Goal: Information Seeking & Learning: Learn about a topic

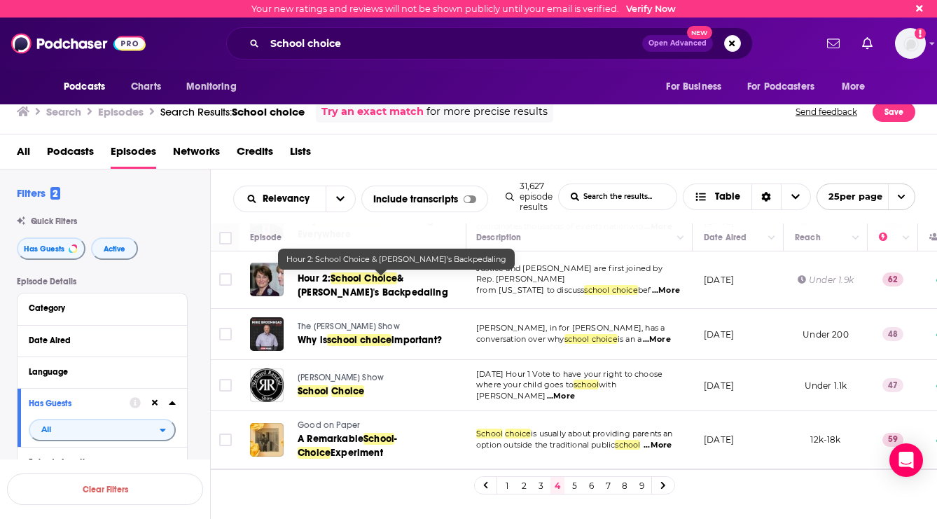
scroll to position [1172, 1]
click at [574, 489] on link "5" at bounding box center [574, 485] width 14 height 17
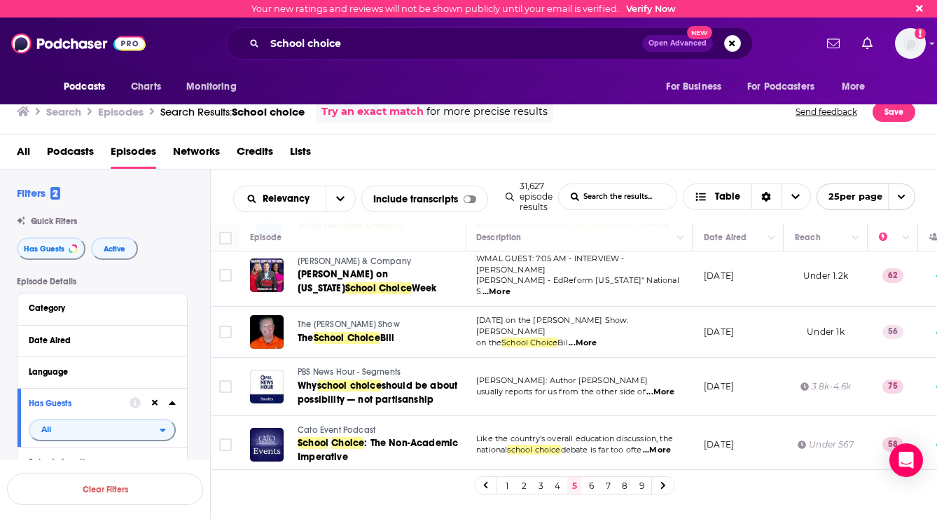
scroll to position [398, 1]
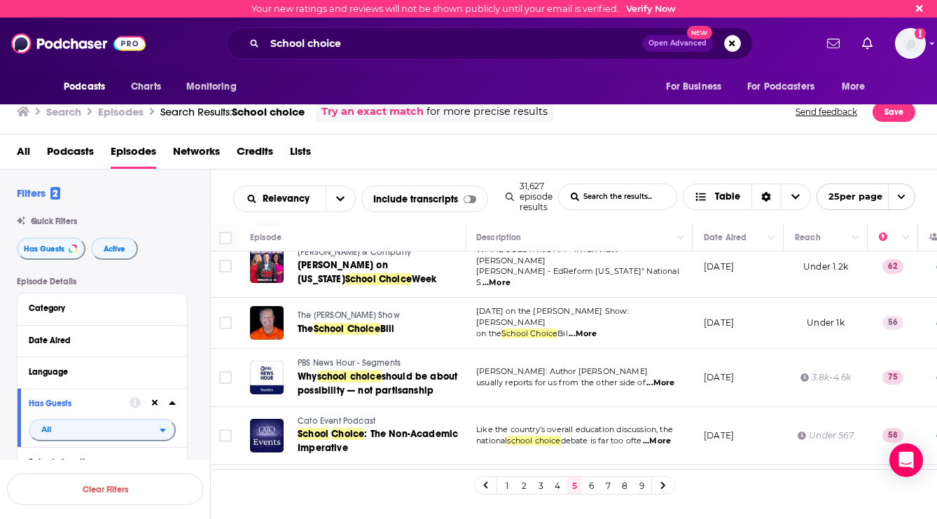
click at [655, 377] on span "...More" at bounding box center [660, 382] width 28 height 11
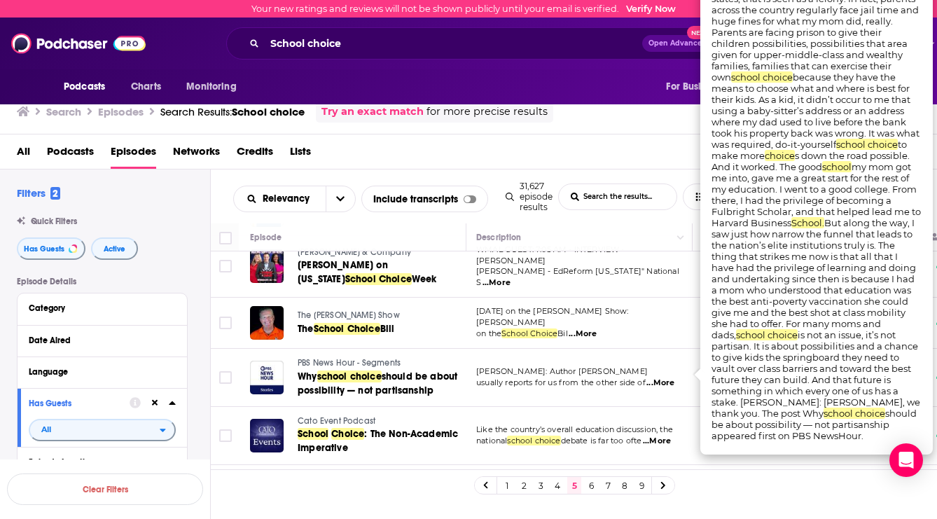
click at [556, 141] on div "All Podcasts Episodes Networks Credits Lists" at bounding box center [472, 154] width 910 height 29
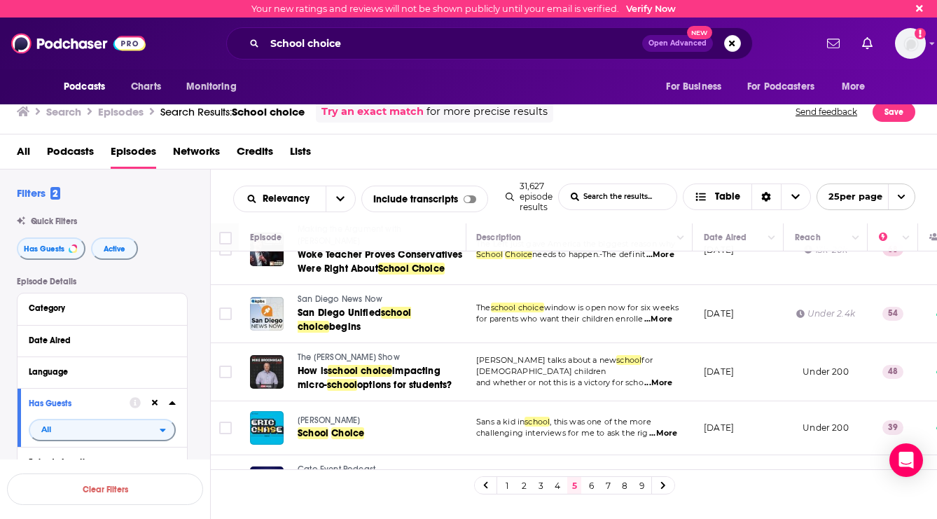
scroll to position [1157, 1]
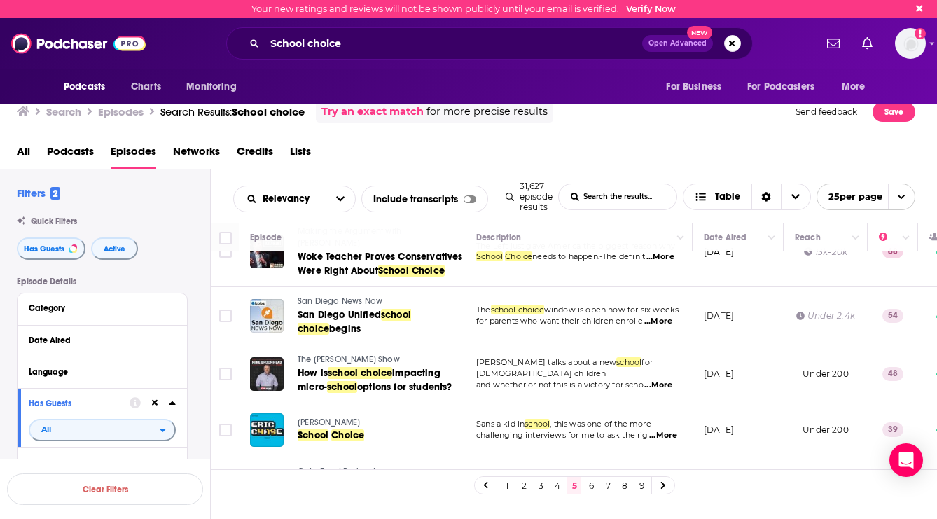
click at [591, 486] on link "6" at bounding box center [591, 485] width 14 height 17
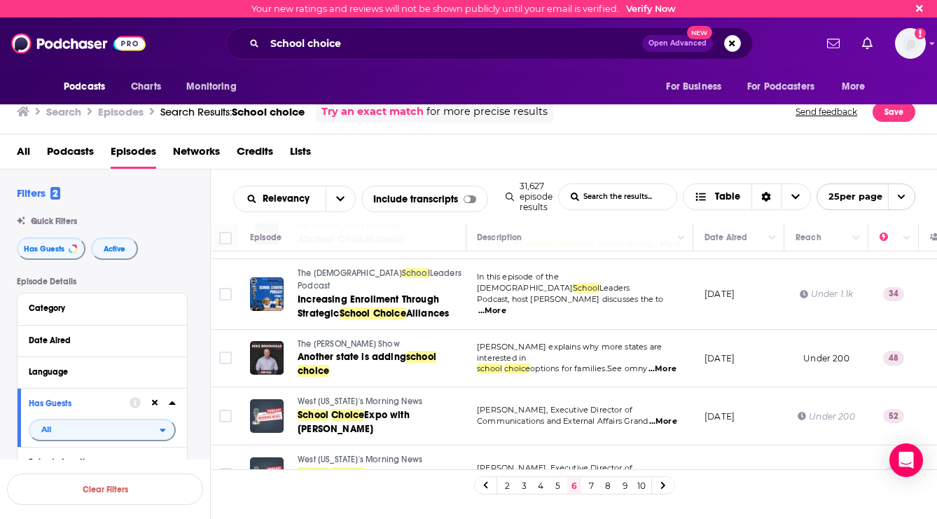
scroll to position [1171, 1]
click at [588, 485] on link "7" at bounding box center [591, 485] width 14 height 17
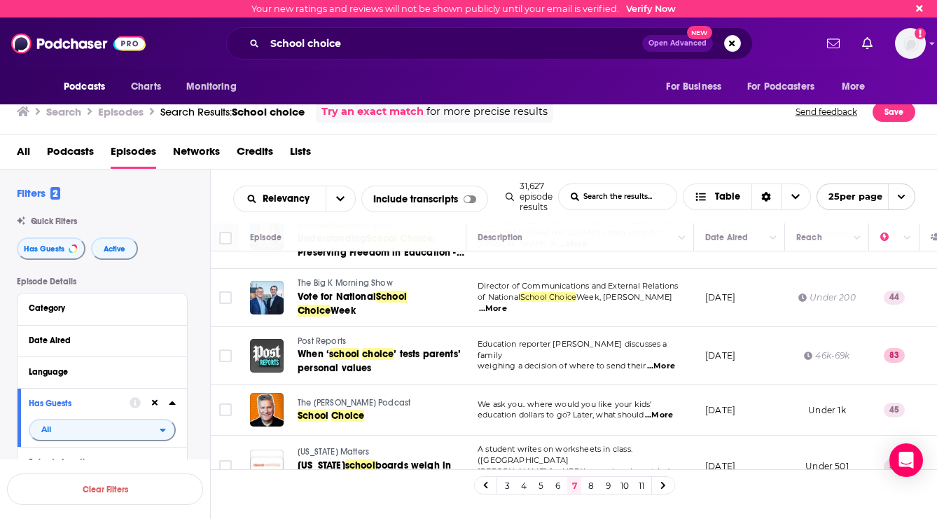
scroll to position [1196, 0]
click at [594, 487] on link "8" at bounding box center [591, 485] width 14 height 17
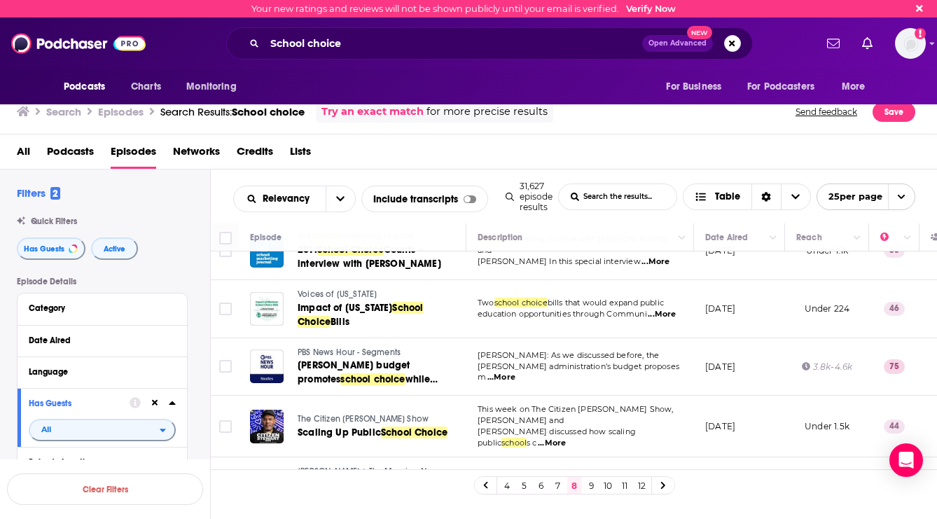
scroll to position [1207, 0]
click at [588, 484] on link "9" at bounding box center [591, 485] width 14 height 17
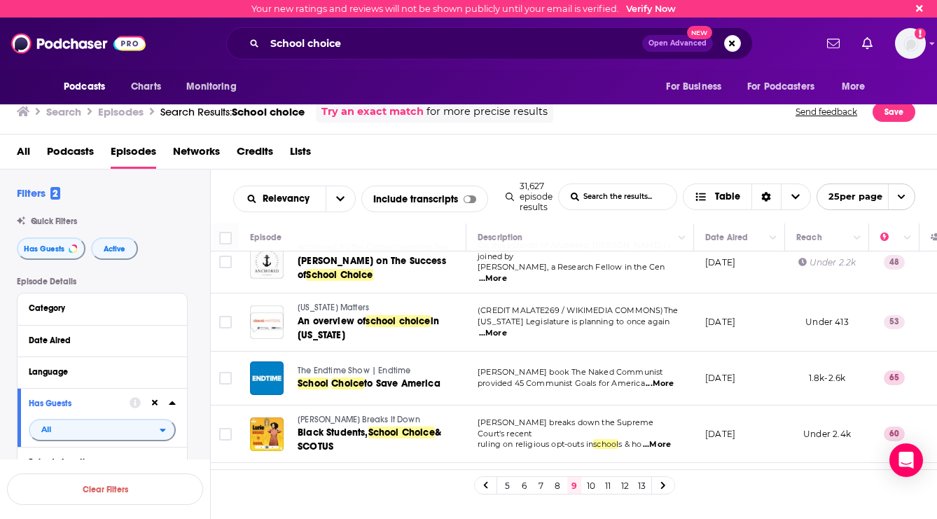
click at [584, 482] on link "10" at bounding box center [591, 485] width 14 height 17
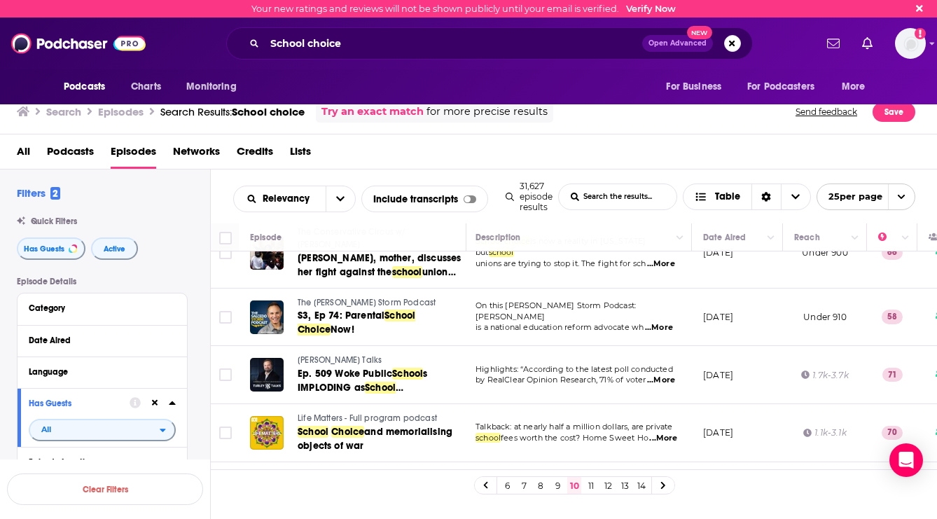
scroll to position [1214, 2]
click at [589, 486] on link "11" at bounding box center [591, 485] width 14 height 17
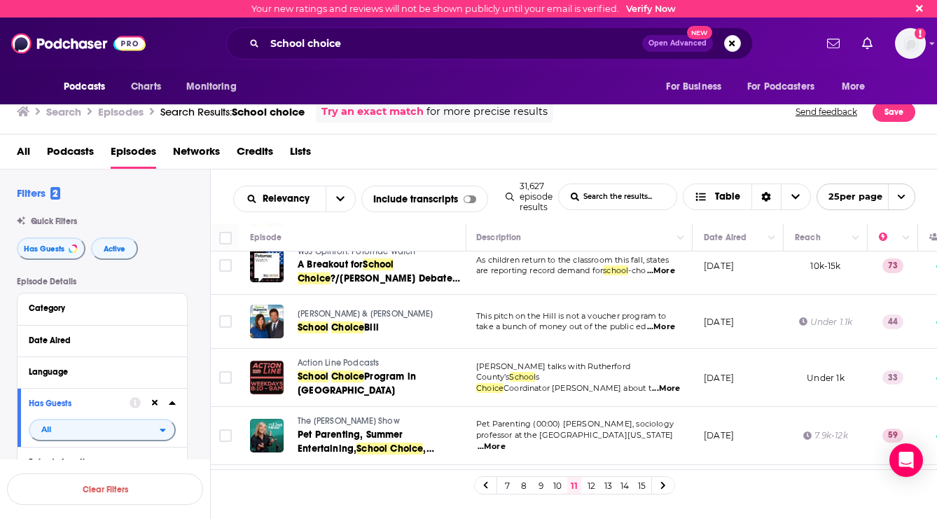
click at [594, 486] on link "12" at bounding box center [591, 485] width 14 height 17
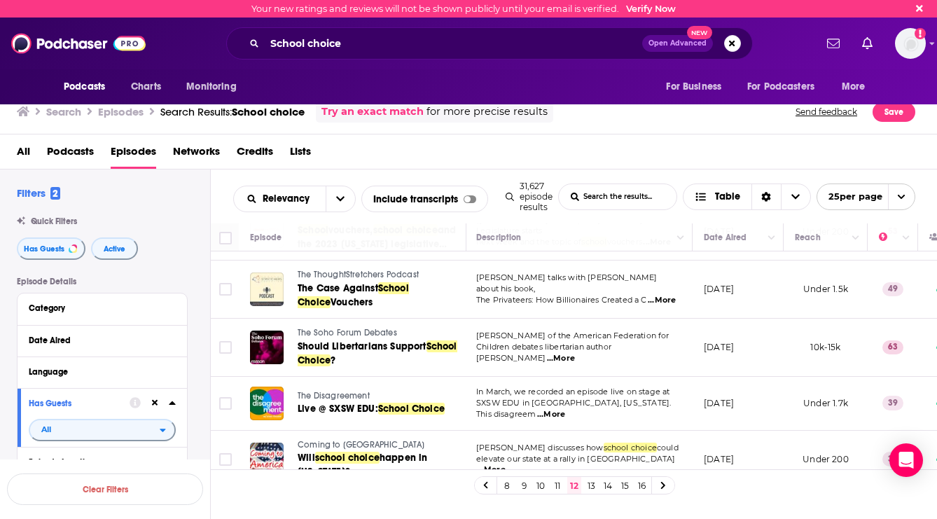
scroll to position [1216, 1]
click at [592, 487] on link "13" at bounding box center [591, 485] width 14 height 17
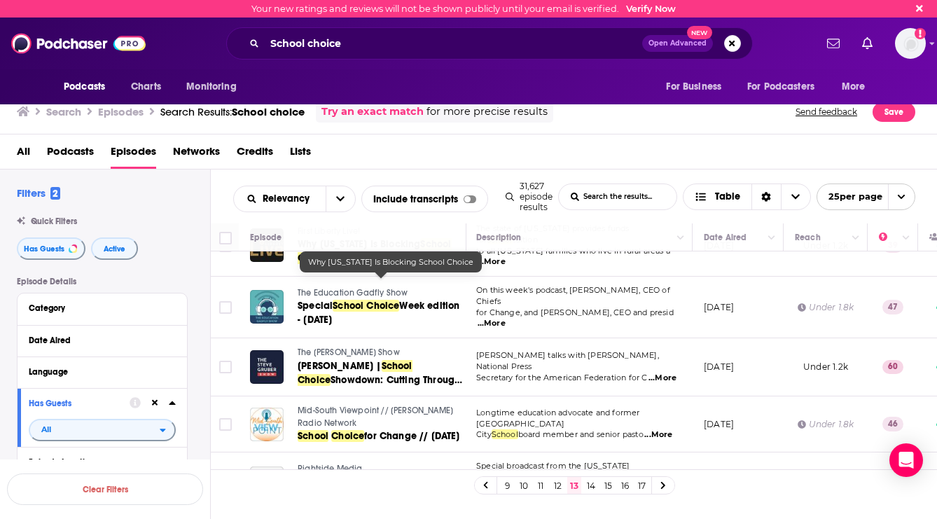
scroll to position [459, 1]
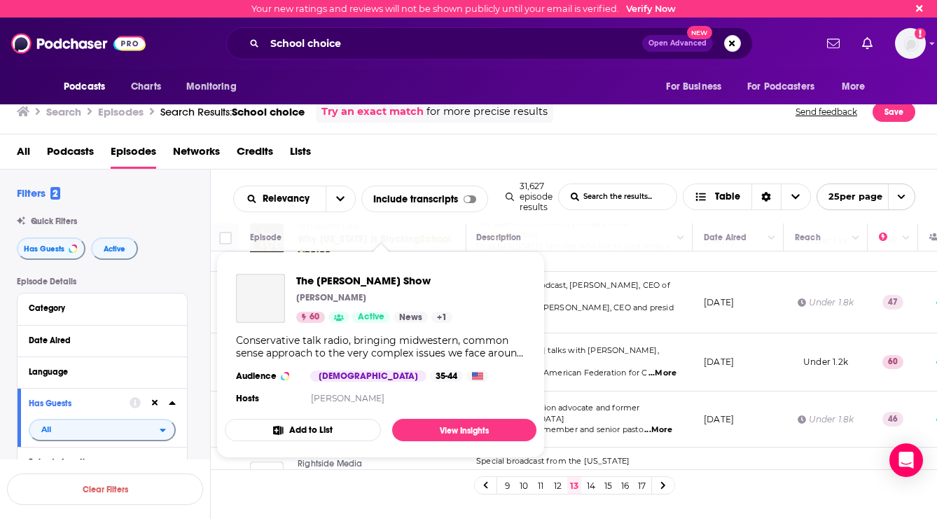
click at [347, 330] on div "The Steve Gruber Show Steve Gruber 60 Active News + 1 Conservative talk radio, …" at bounding box center [381, 341] width 312 height 156
click at [346, 275] on span "The [PERSON_NAME] Show" at bounding box center [374, 280] width 156 height 13
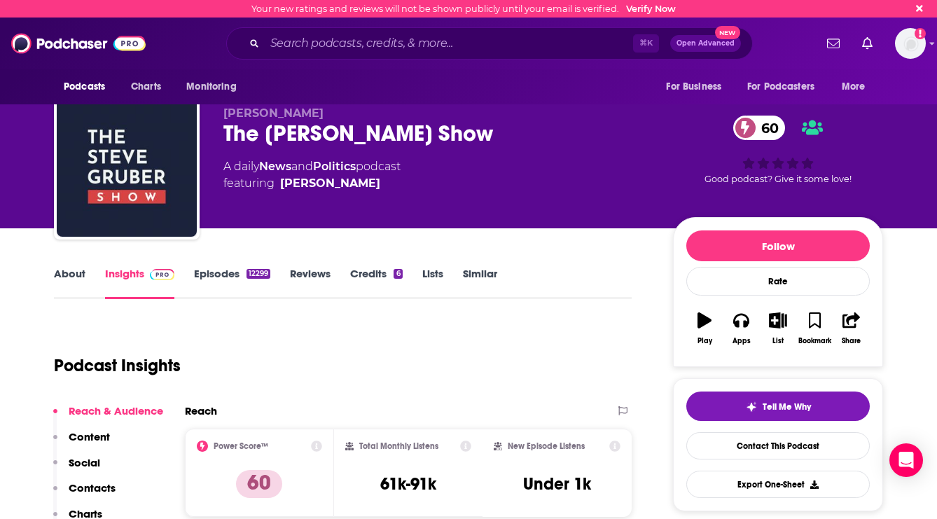
click at [78, 273] on link "About" at bounding box center [70, 283] width 32 height 32
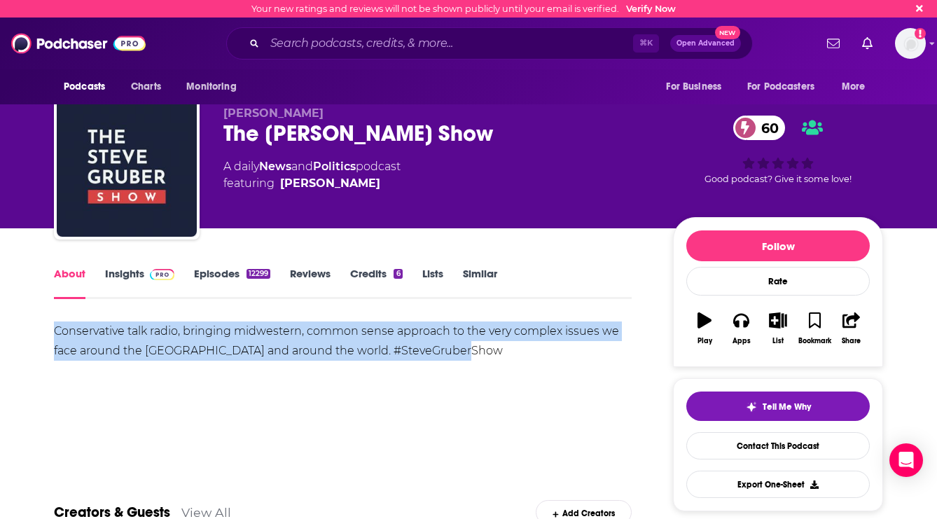
drag, startPoint x: 52, startPoint y: 330, endPoint x: 457, endPoint y: 353, distance: 406.1
copy div "Conservative talk radio, bringing midwestern, common sense approach to the very…"
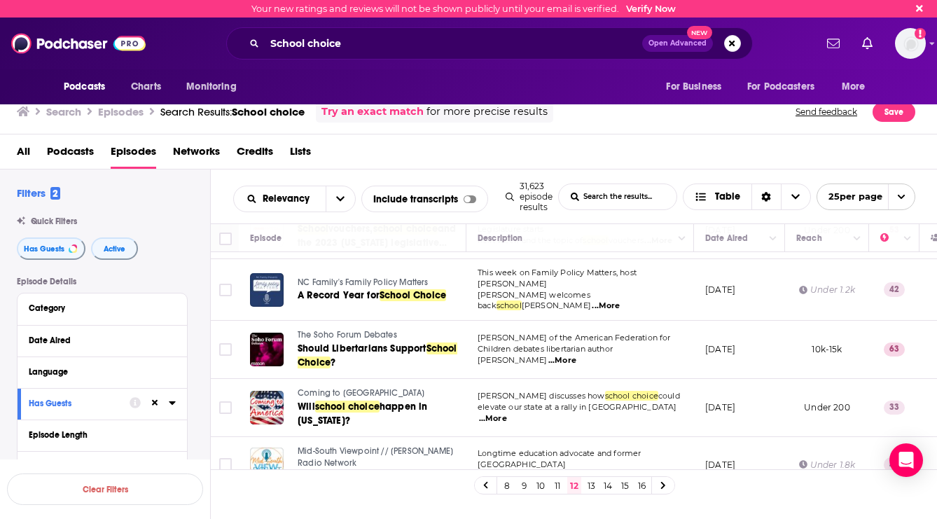
scroll to position [1219, 0]
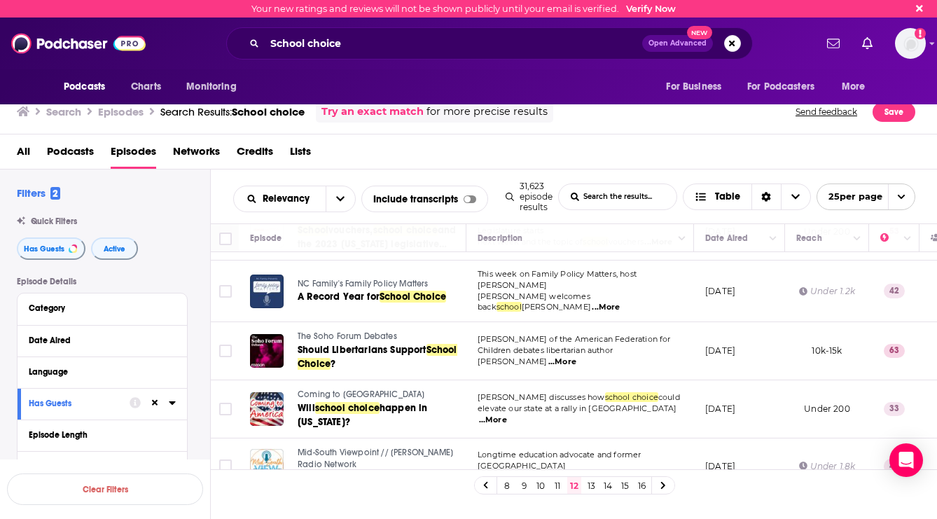
click at [590, 487] on link "13" at bounding box center [591, 485] width 14 height 17
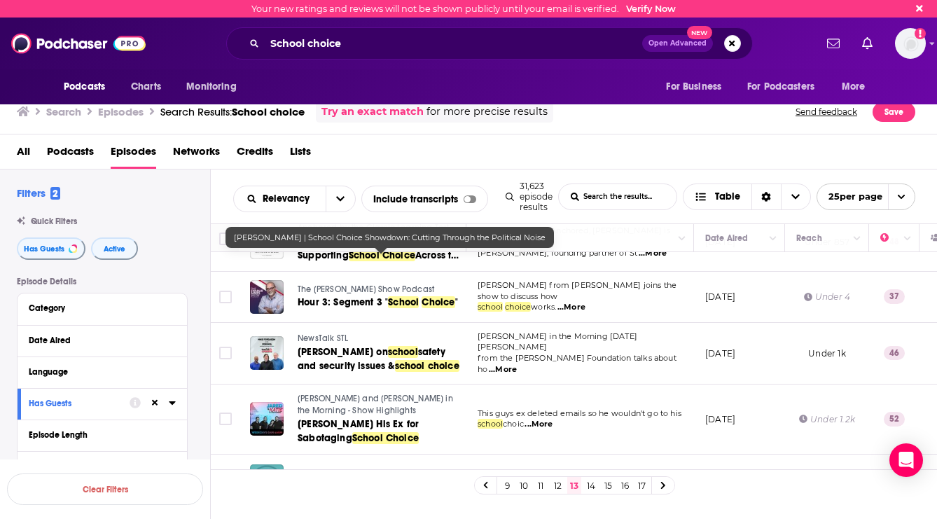
scroll to position [1212, 0]
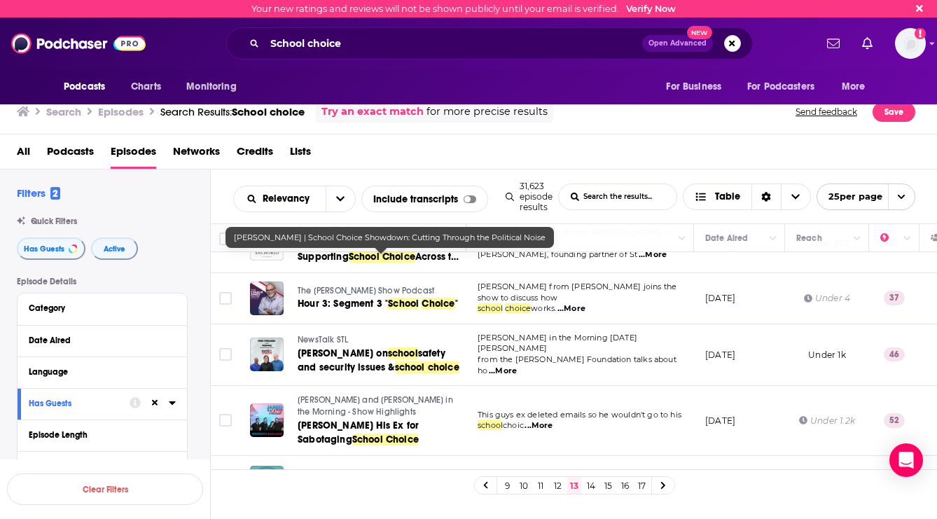
click at [592, 483] on link "14" at bounding box center [591, 485] width 14 height 17
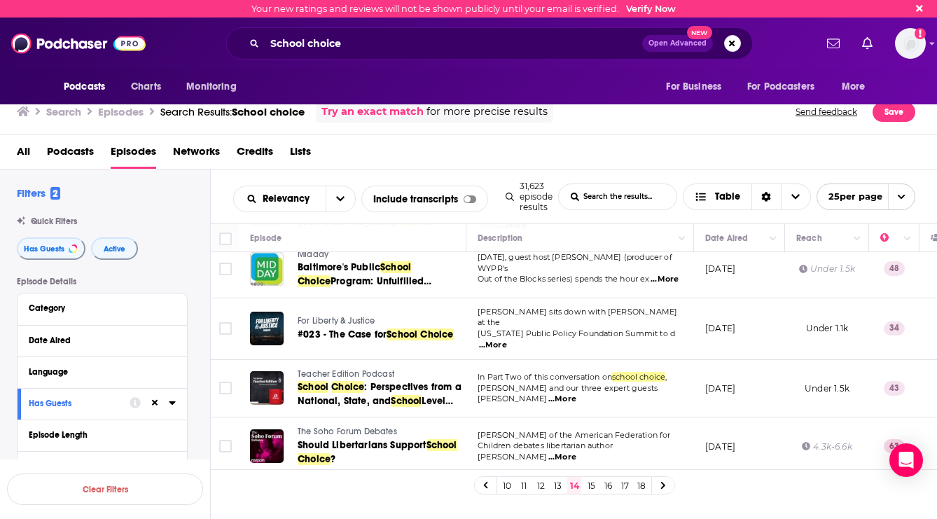
scroll to position [251, 0]
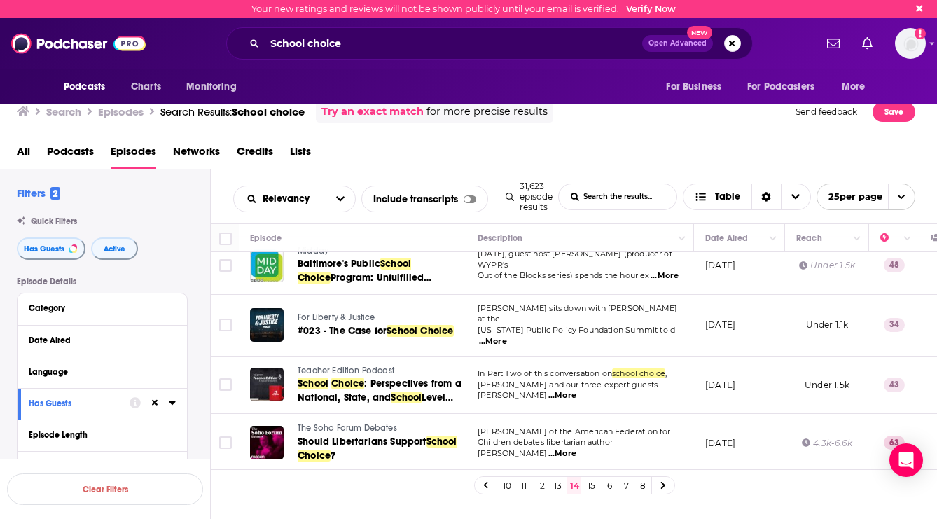
click at [349, 312] on span "For Liberty & Justice" at bounding box center [337, 317] width 78 height 10
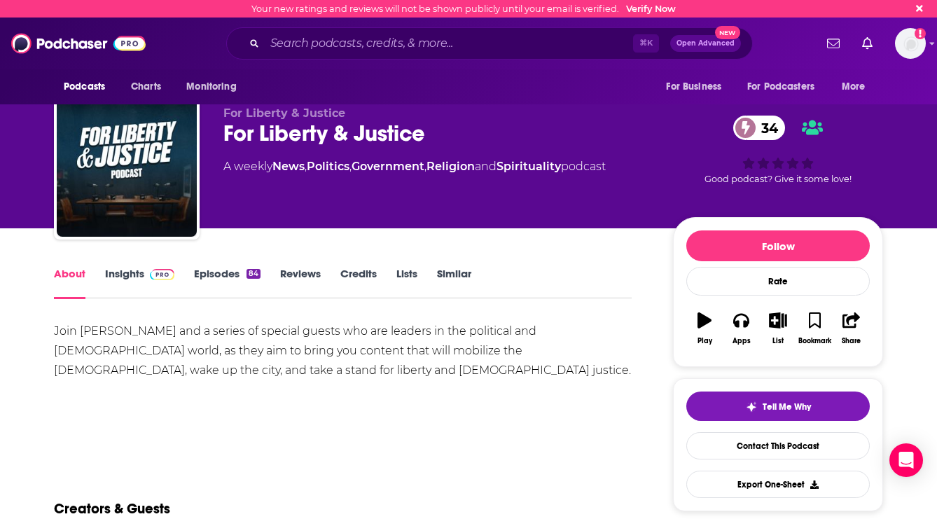
click at [211, 280] on link "Episodes 84" at bounding box center [227, 283] width 67 height 32
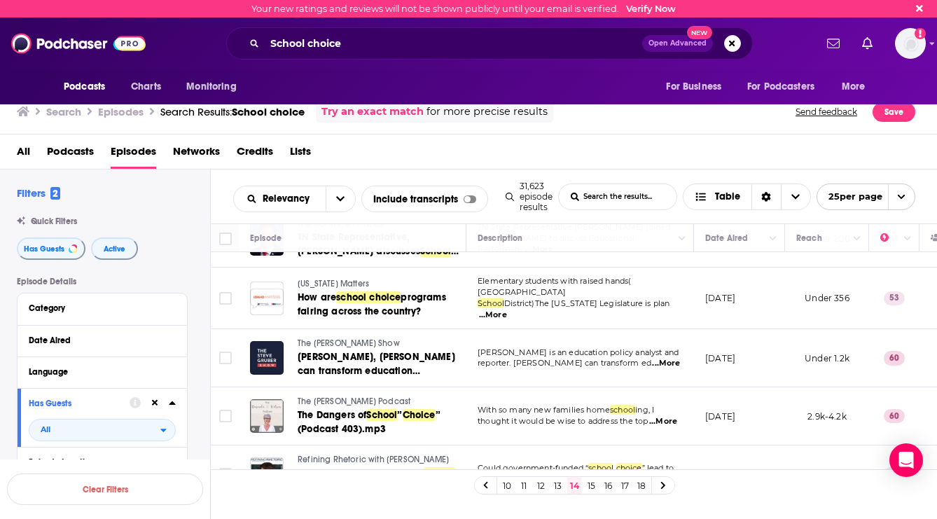
scroll to position [1207, 0]
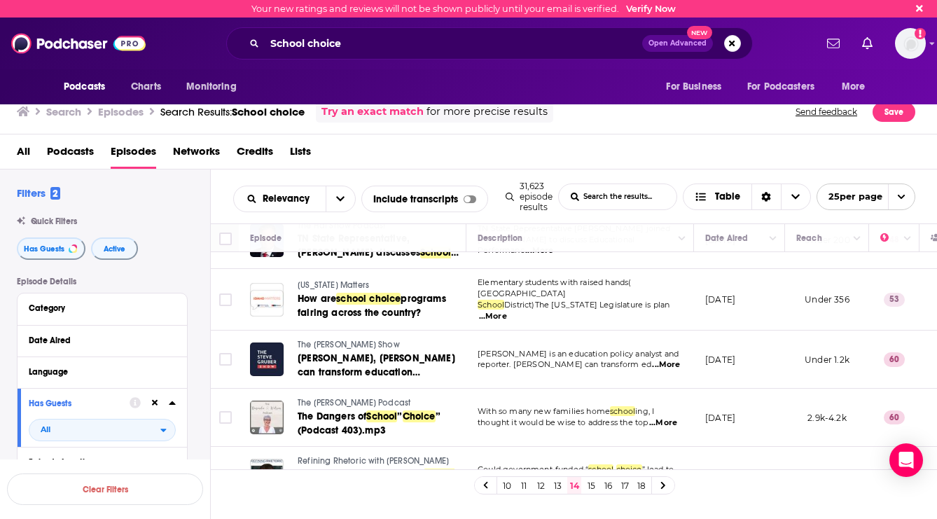
click at [590, 485] on link "15" at bounding box center [591, 485] width 14 height 17
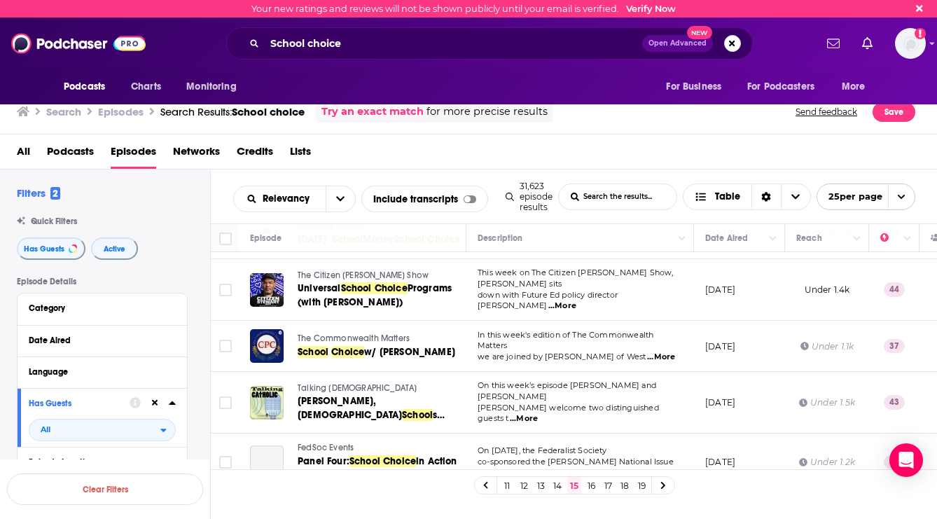
scroll to position [1209, 0]
click at [592, 480] on link "16" at bounding box center [591, 485] width 14 height 17
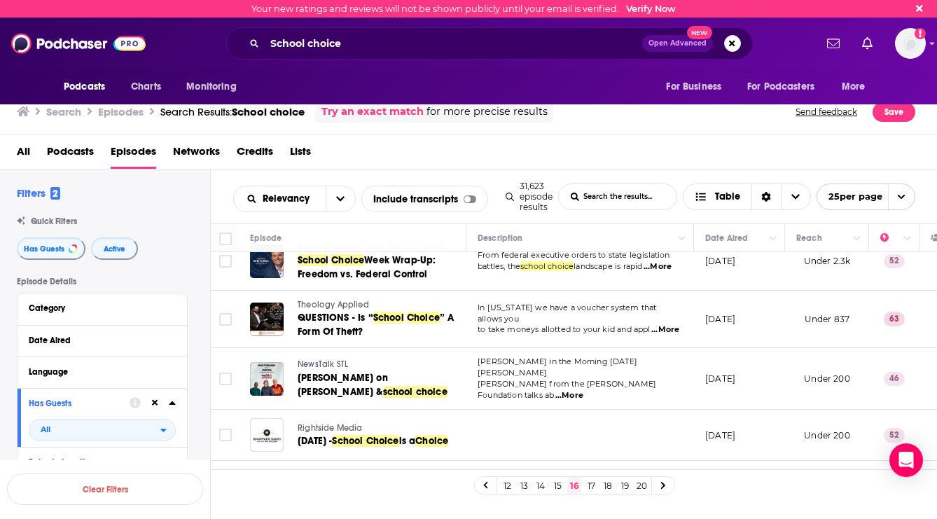
click at [590, 489] on link "17" at bounding box center [591, 485] width 14 height 17
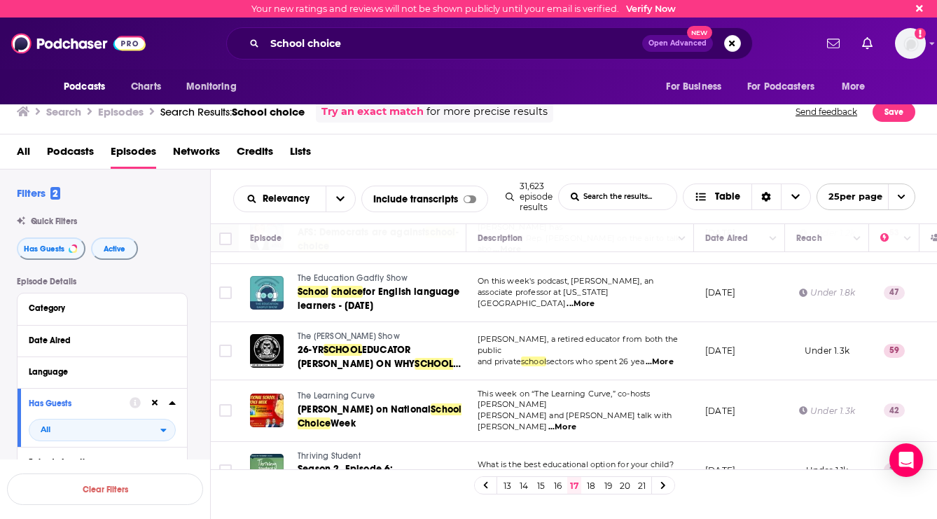
scroll to position [1204, 0]
click at [589, 483] on link "18" at bounding box center [591, 485] width 14 height 17
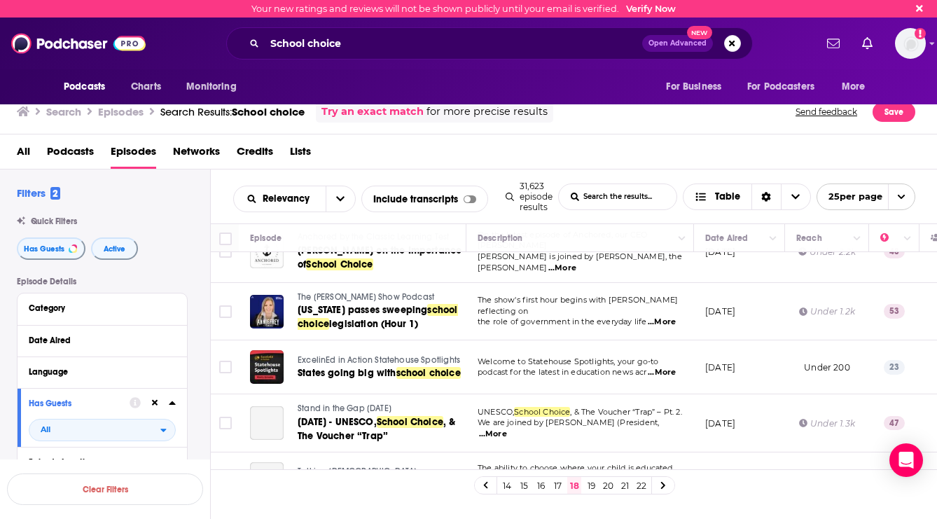
scroll to position [1201, 0]
click at [590, 486] on link "19" at bounding box center [591, 485] width 14 height 17
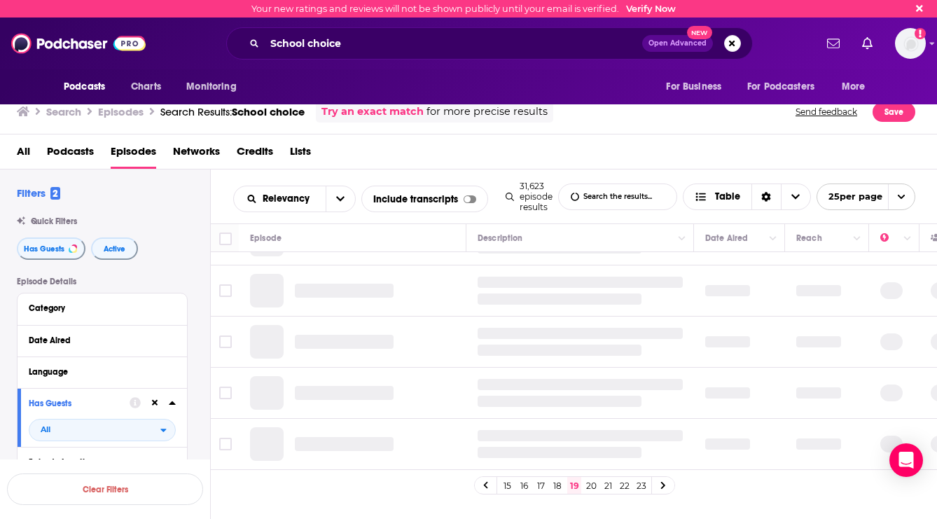
click at [590, 486] on link "20" at bounding box center [591, 485] width 14 height 17
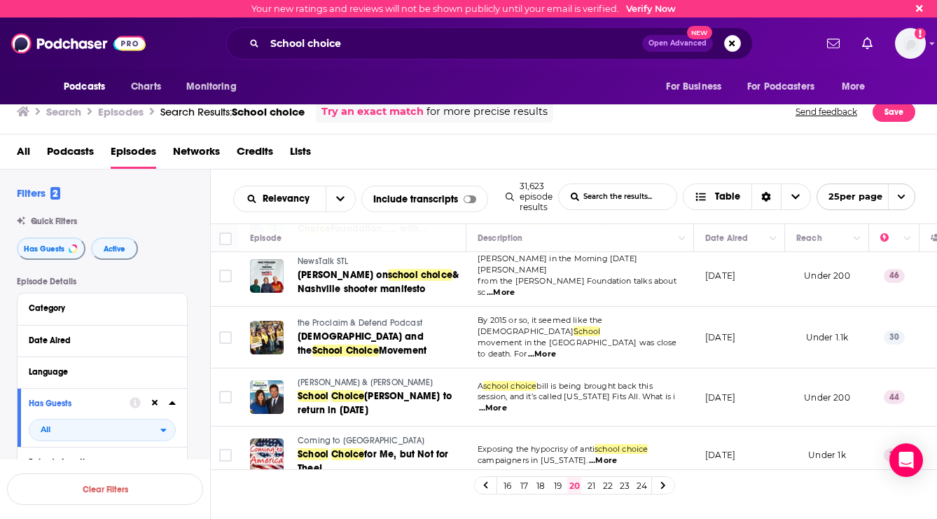
click at [590, 488] on link "21" at bounding box center [591, 485] width 14 height 17
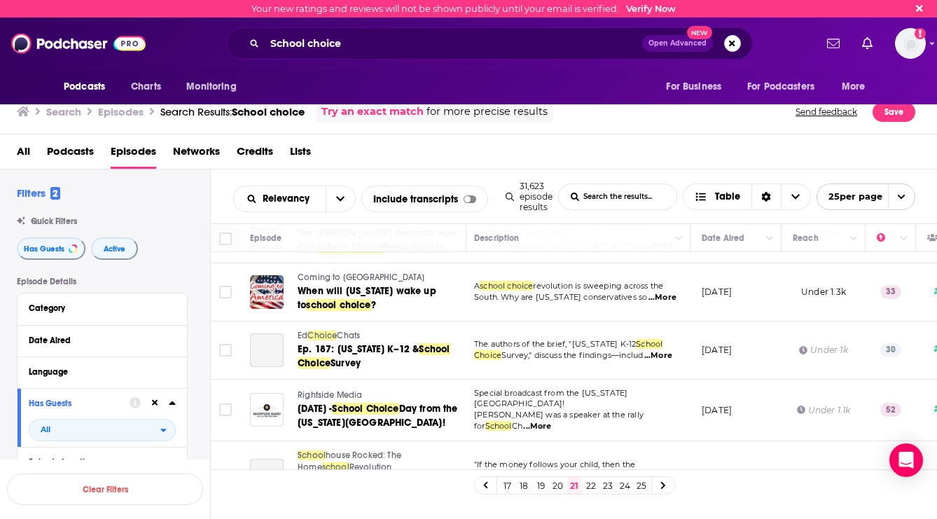
scroll to position [1220, 4]
click at [594, 487] on link "22" at bounding box center [591, 485] width 14 height 17
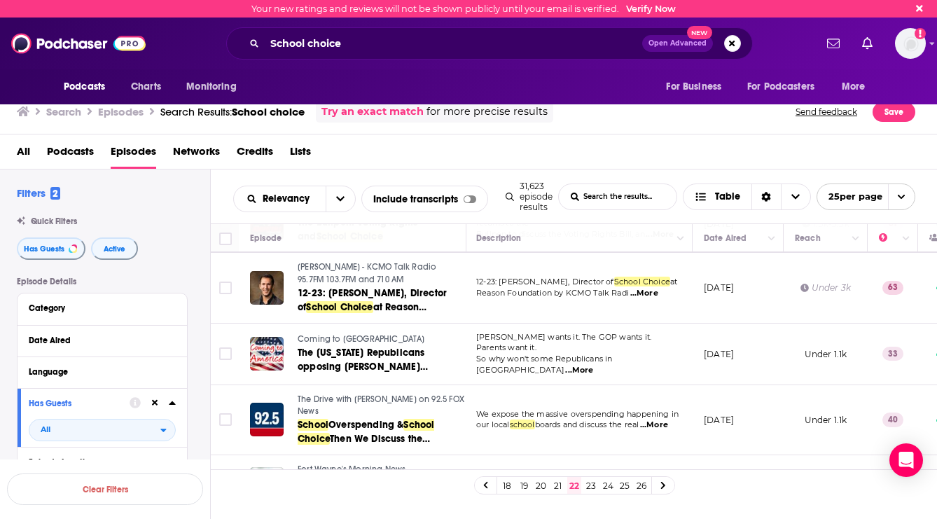
scroll to position [1250, 1]
click at [593, 487] on link "23" at bounding box center [591, 485] width 14 height 17
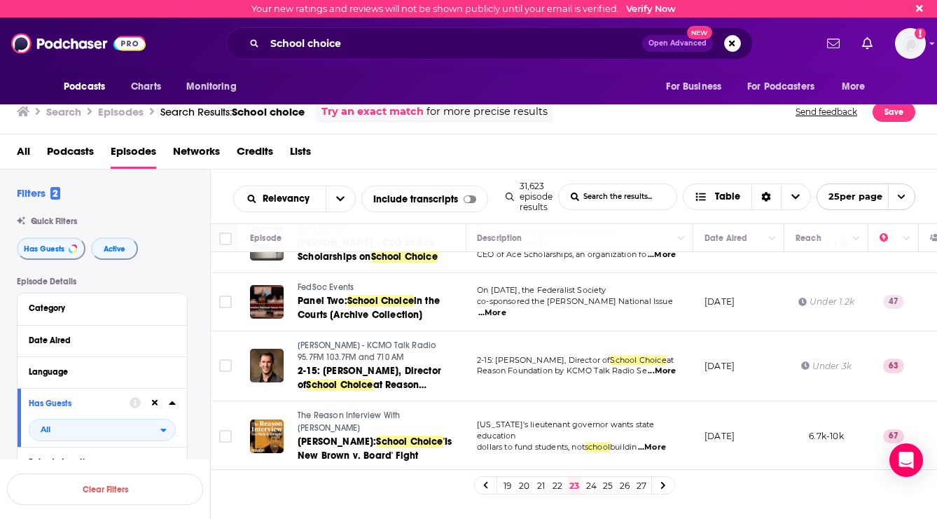
click at [588, 482] on link "24" at bounding box center [591, 485] width 14 height 17
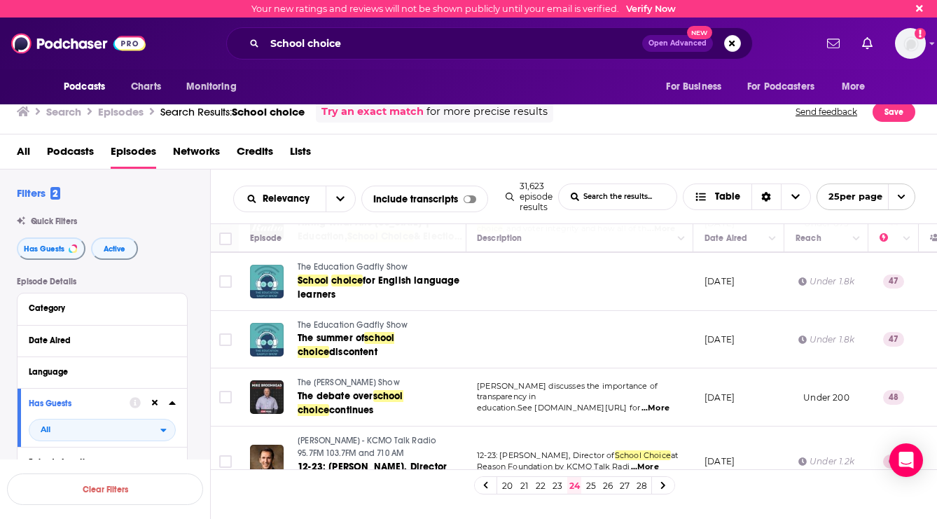
scroll to position [1223, 1]
click at [595, 483] on link "25" at bounding box center [591, 485] width 14 height 17
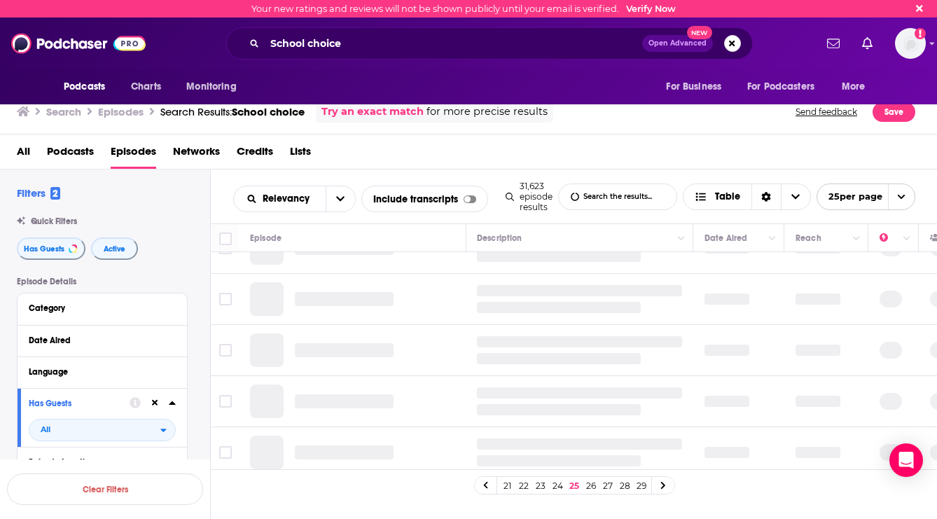
scroll to position [0, 1]
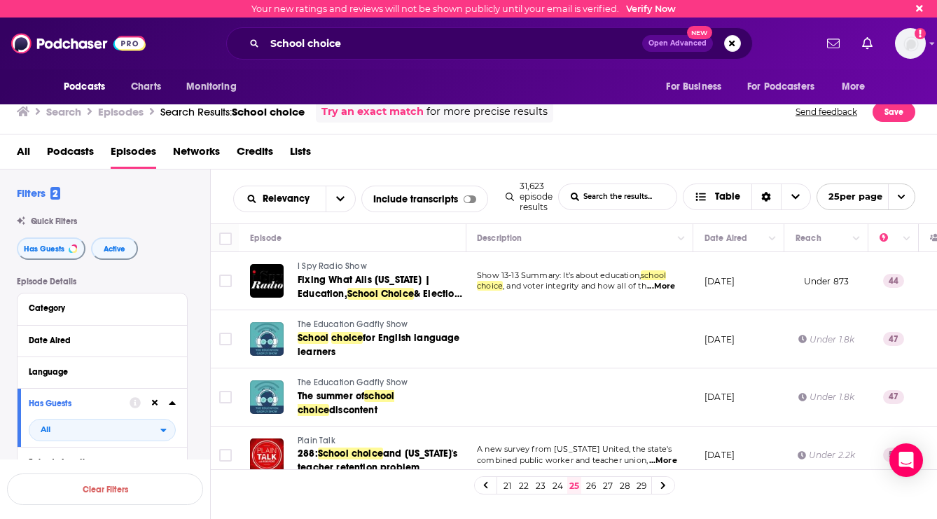
click at [597, 483] on link "26" at bounding box center [591, 485] width 14 height 17
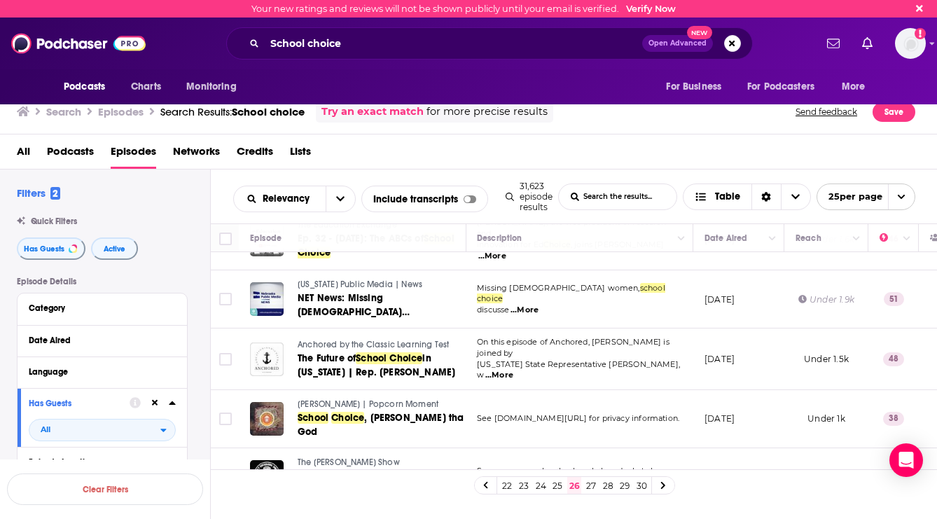
click at [592, 487] on link "27" at bounding box center [591, 485] width 14 height 17
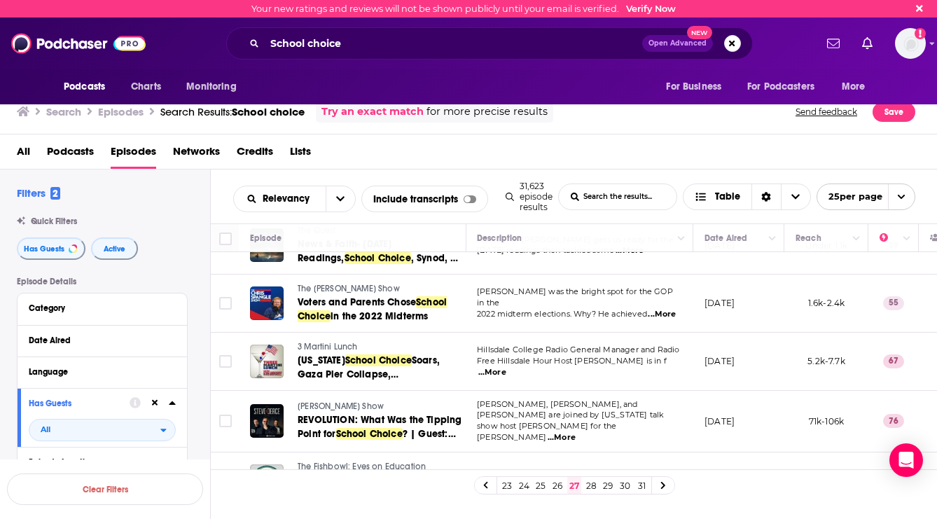
click at [588, 488] on link "28" at bounding box center [591, 485] width 14 height 17
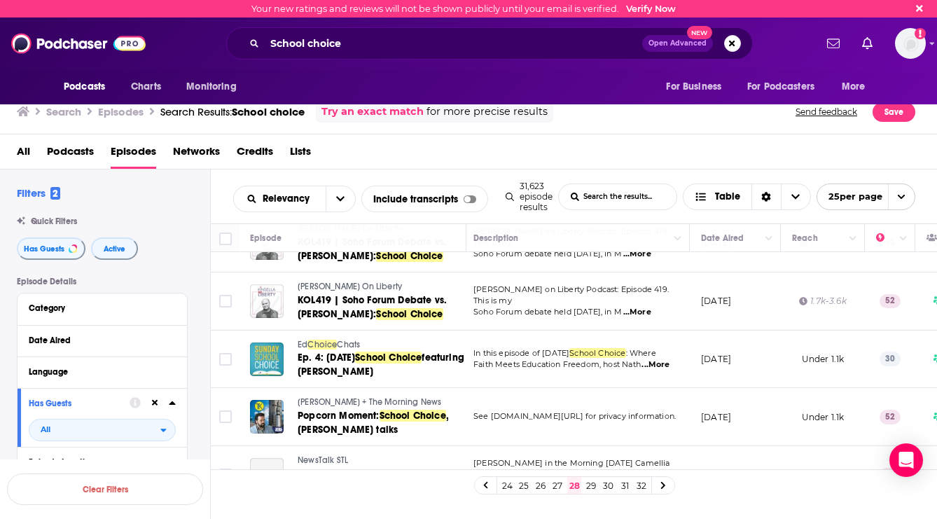
scroll to position [1218, 4]
click at [593, 485] on link "29" at bounding box center [591, 485] width 14 height 17
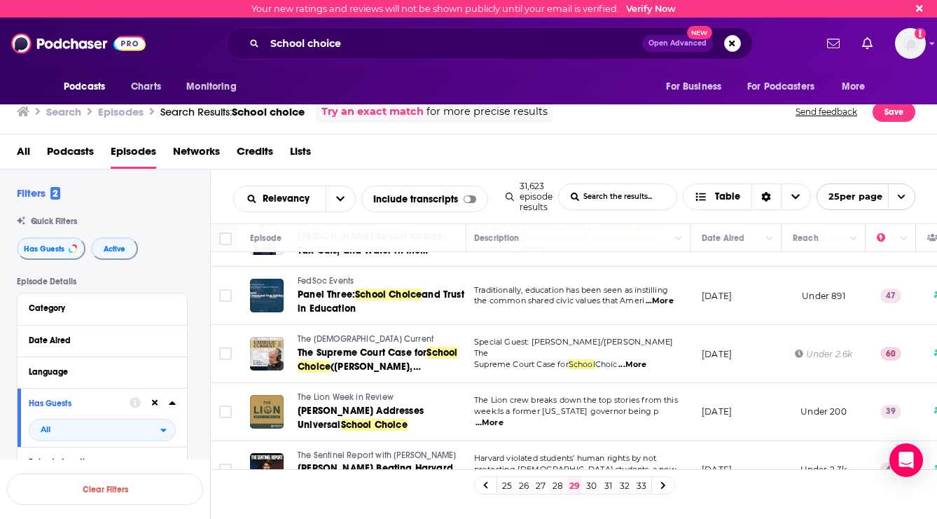
scroll to position [1226, 4]
click at [592, 489] on link "30" at bounding box center [591, 485] width 14 height 17
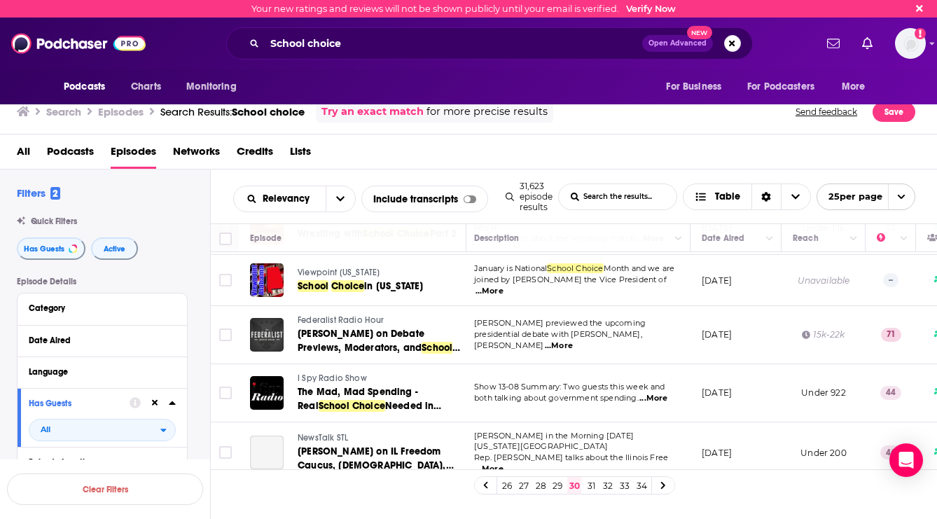
scroll to position [1165, 4]
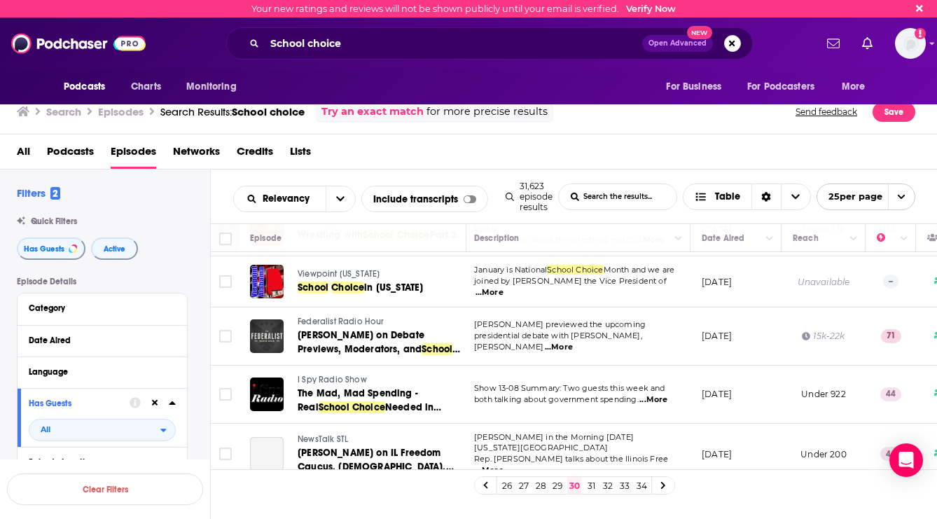
click at [589, 485] on link "31" at bounding box center [591, 485] width 14 height 17
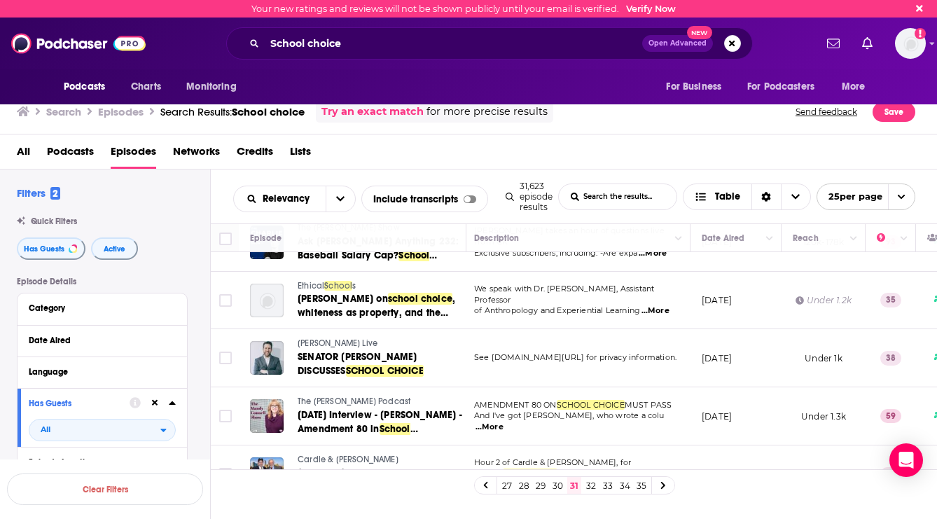
click at [588, 483] on link "32" at bounding box center [591, 485] width 14 height 17
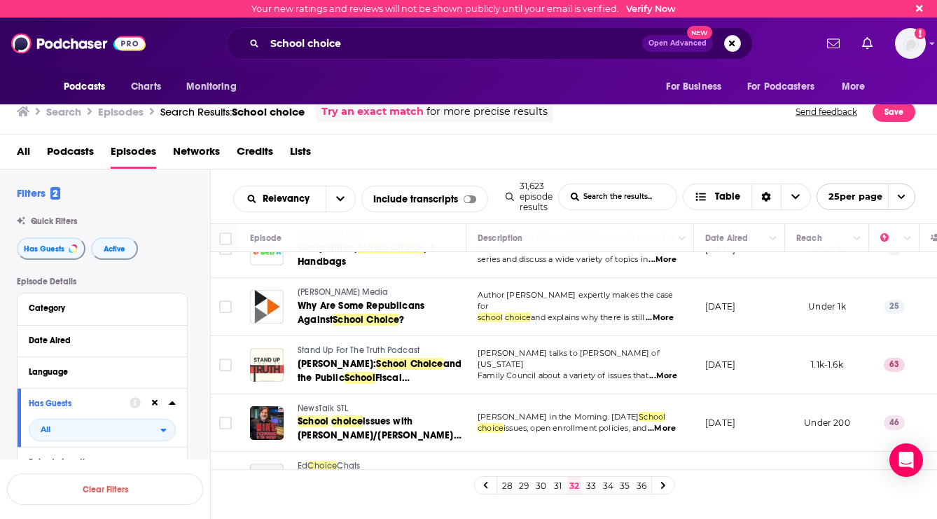
scroll to position [1235, 0]
click at [588, 487] on link "33" at bounding box center [591, 485] width 14 height 17
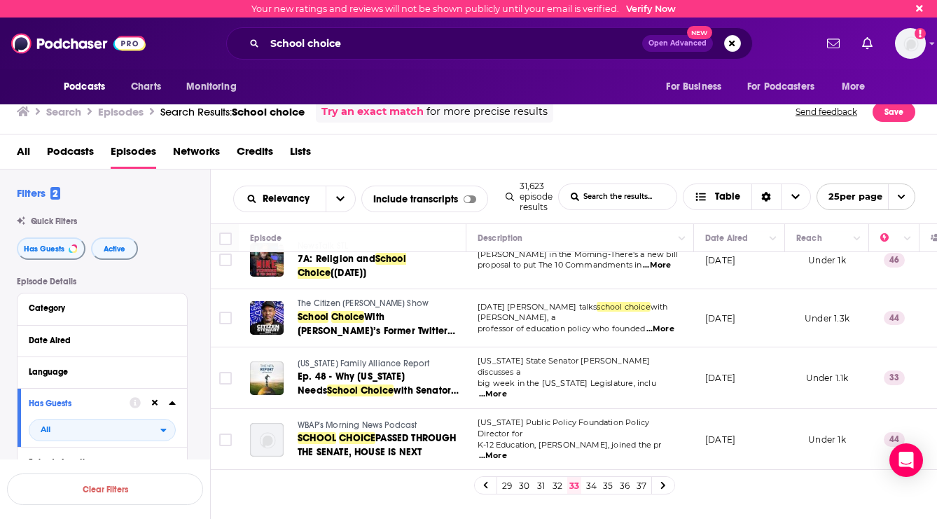
scroll to position [1207, 0]
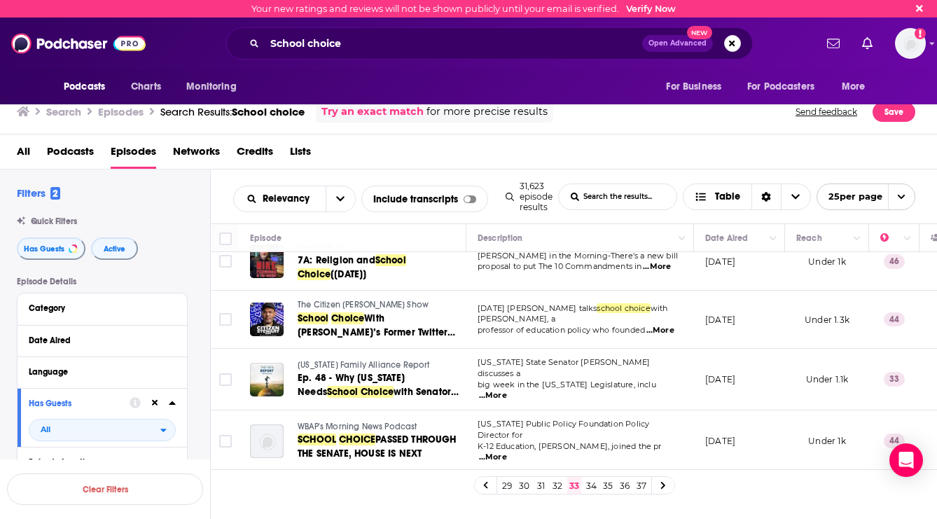
click at [594, 485] on link "34" at bounding box center [591, 485] width 14 height 17
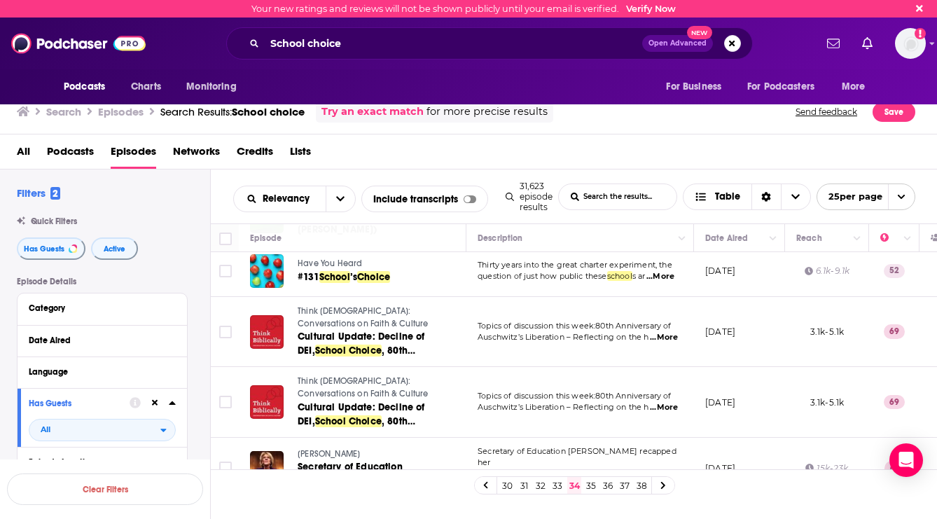
click at [595, 484] on link "35" at bounding box center [591, 485] width 14 height 17
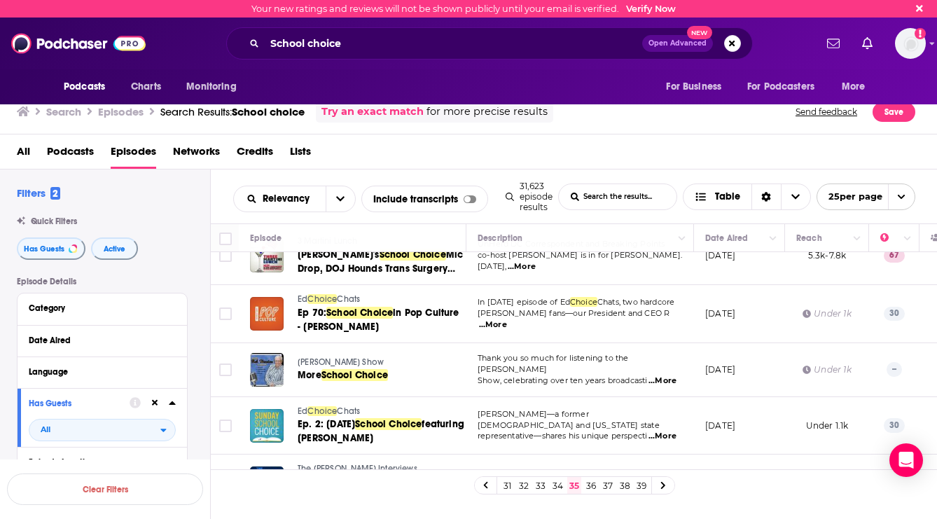
click at [592, 484] on link "36" at bounding box center [591, 485] width 14 height 17
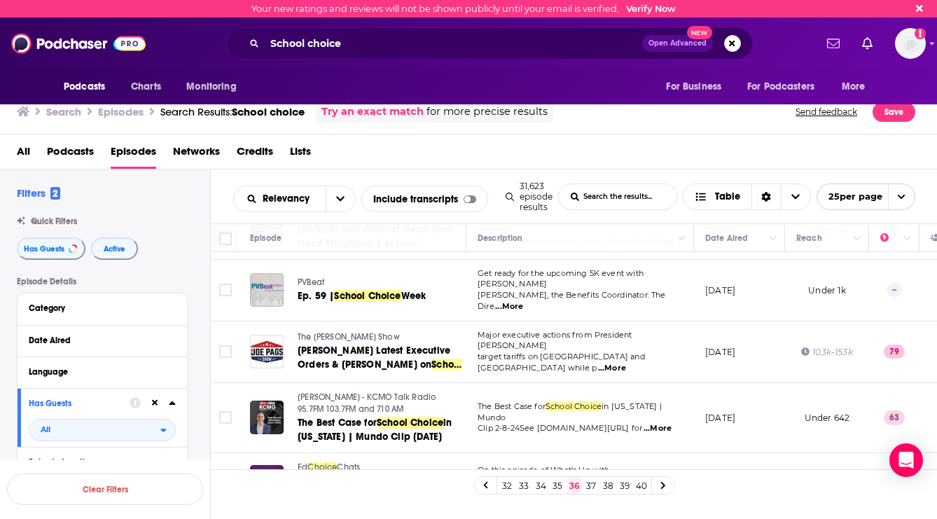
click at [590, 485] on link "37" at bounding box center [591, 485] width 14 height 17
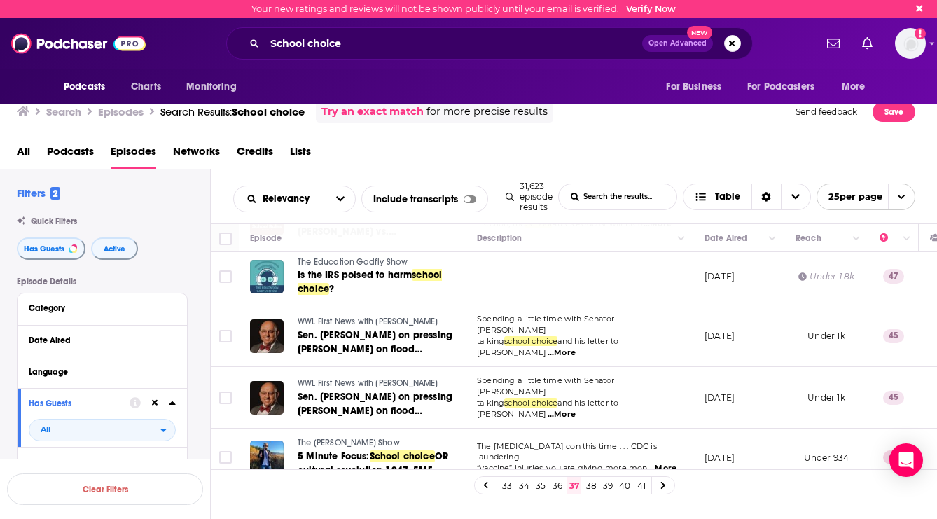
scroll to position [1211, 1]
click at [589, 487] on link "38" at bounding box center [591, 485] width 14 height 17
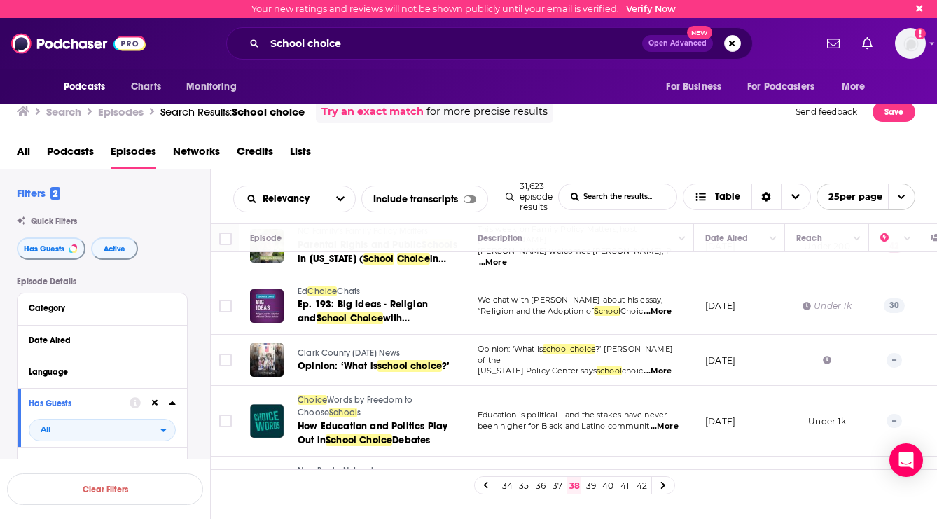
scroll to position [1228, 0]
click at [585, 482] on link "39" at bounding box center [591, 485] width 14 height 17
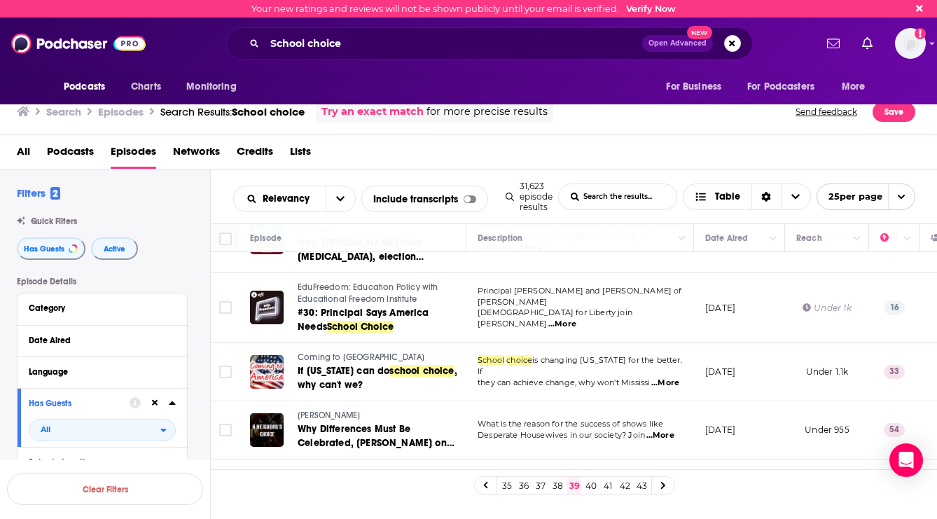
scroll to position [1210, 0]
click at [586, 485] on link "40" at bounding box center [591, 485] width 14 height 17
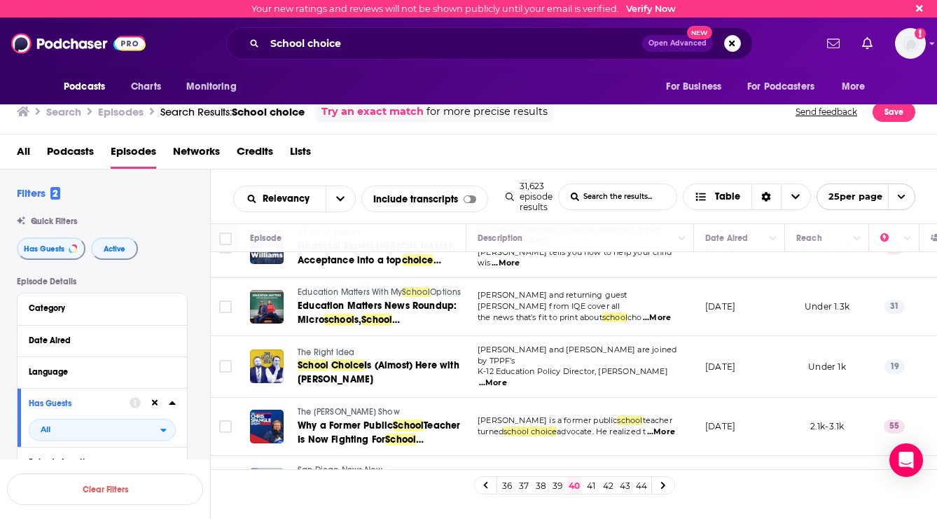
scroll to position [1223, 0]
click at [589, 482] on link "41" at bounding box center [591, 485] width 14 height 17
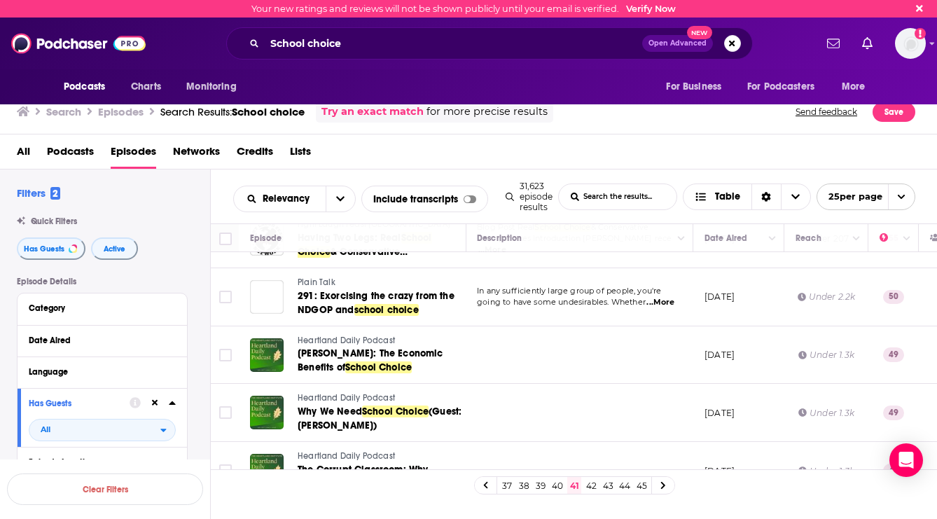
scroll to position [1214, 1]
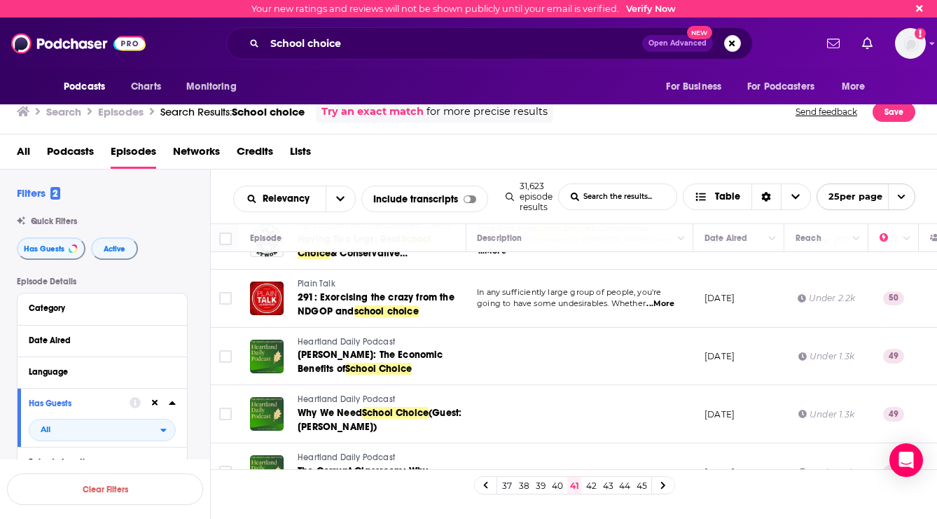
click at [589, 486] on link "42" at bounding box center [591, 485] width 14 height 17
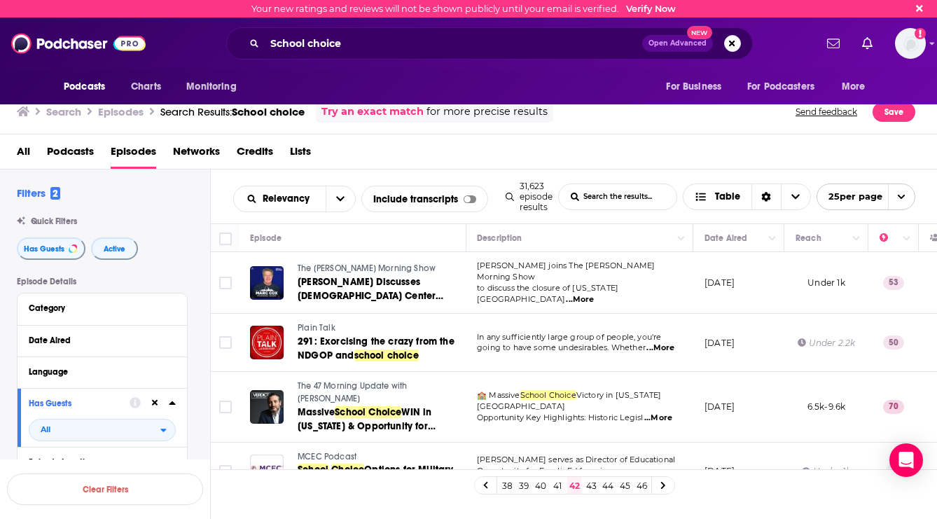
click at [592, 485] on link "43" at bounding box center [591, 485] width 14 height 17
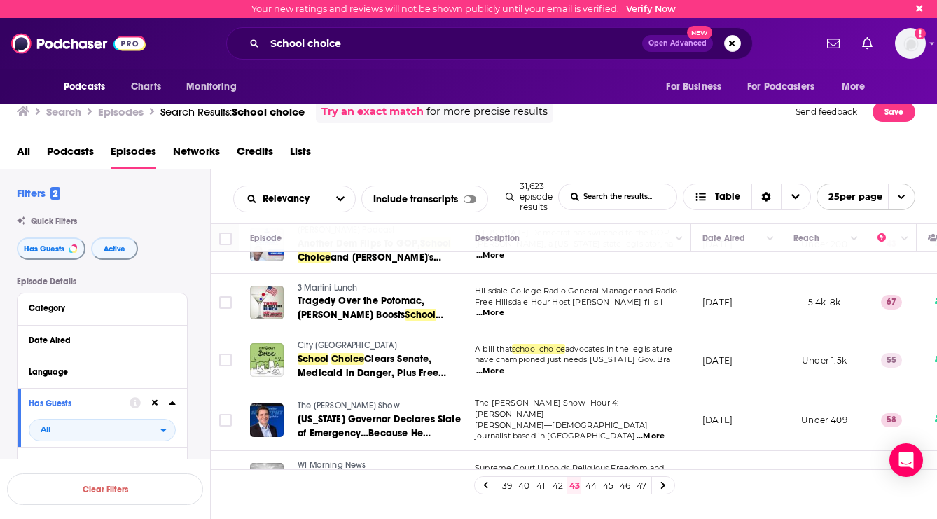
click at [589, 489] on link "44" at bounding box center [591, 485] width 14 height 17
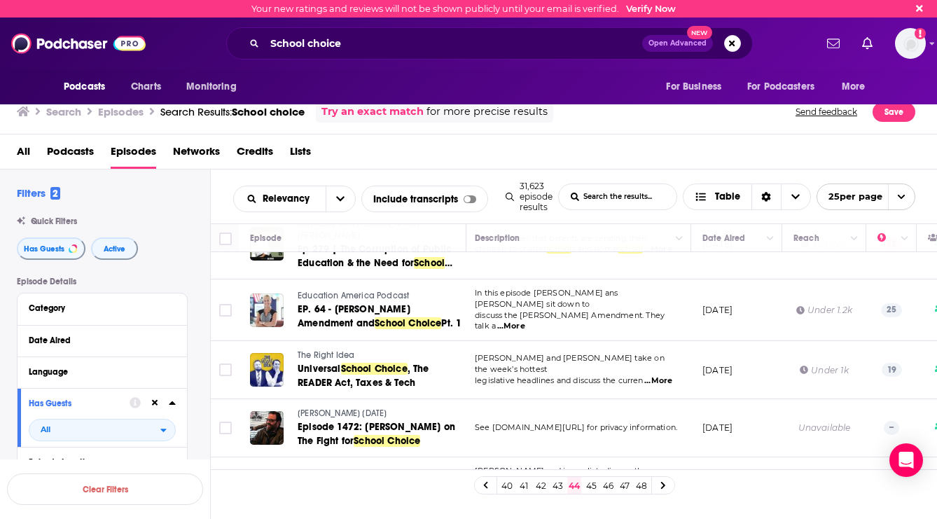
scroll to position [1218, 3]
click at [588, 485] on link "45" at bounding box center [591, 485] width 14 height 17
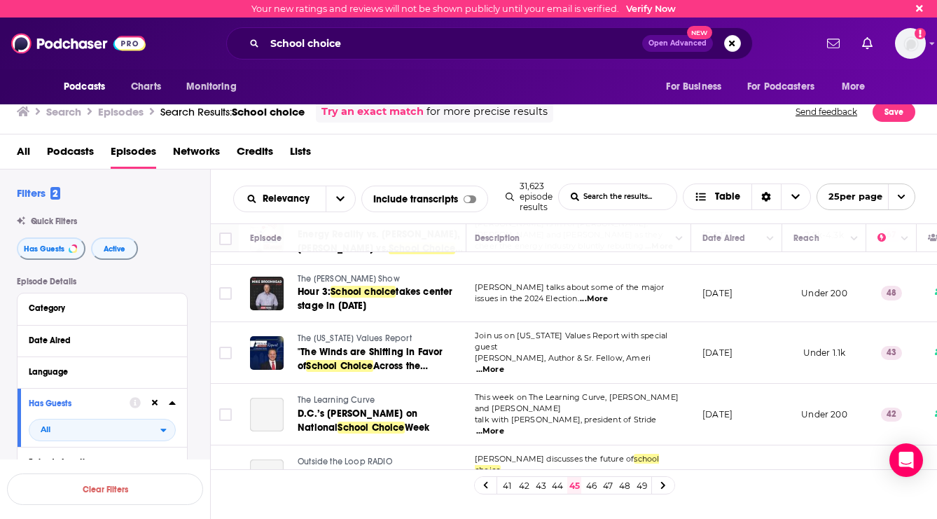
scroll to position [1214, 3]
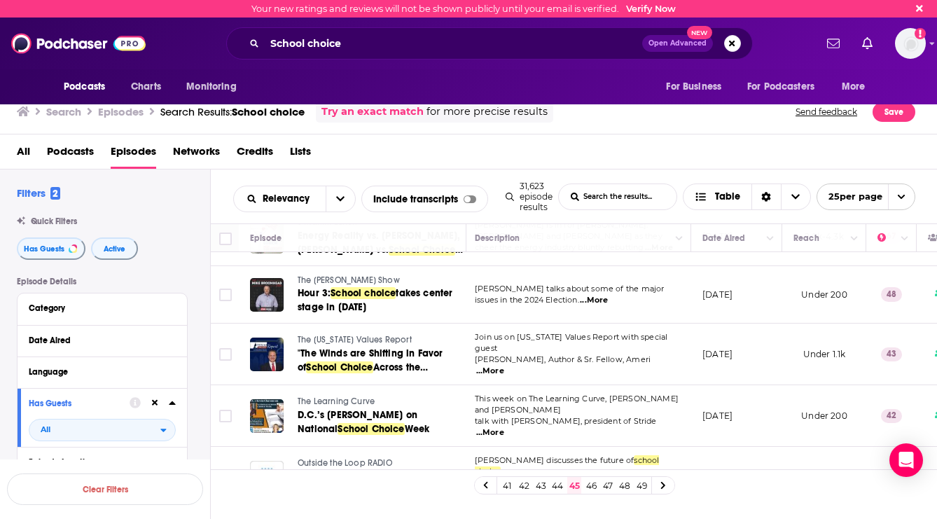
click at [592, 487] on link "46" at bounding box center [591, 485] width 14 height 17
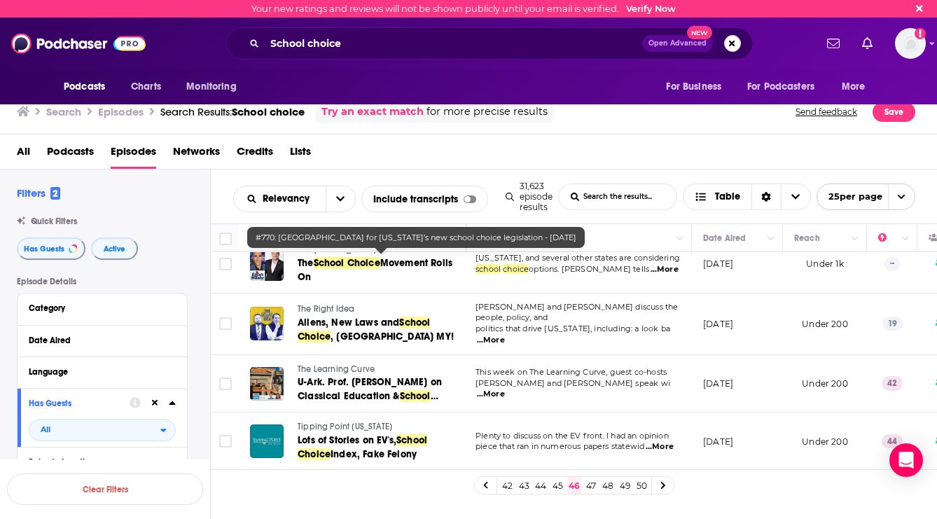
click at [590, 486] on link "47" at bounding box center [591, 485] width 14 height 17
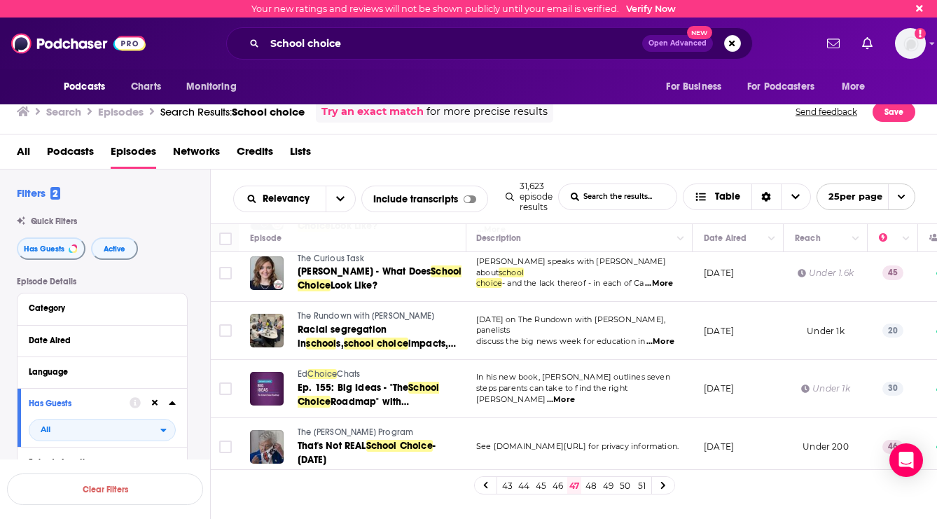
click at [585, 485] on link "48" at bounding box center [591, 485] width 14 height 17
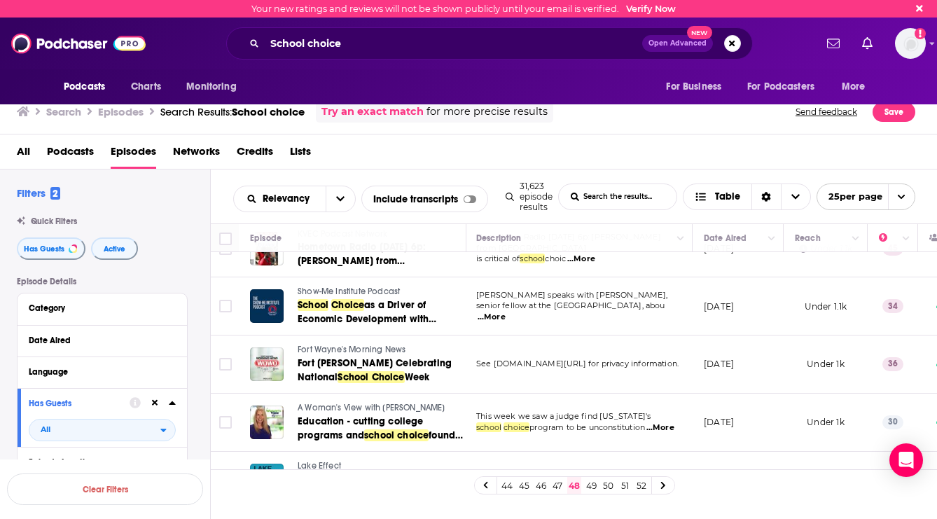
scroll to position [1220, 1]
click at [592, 485] on link "49" at bounding box center [591, 485] width 14 height 17
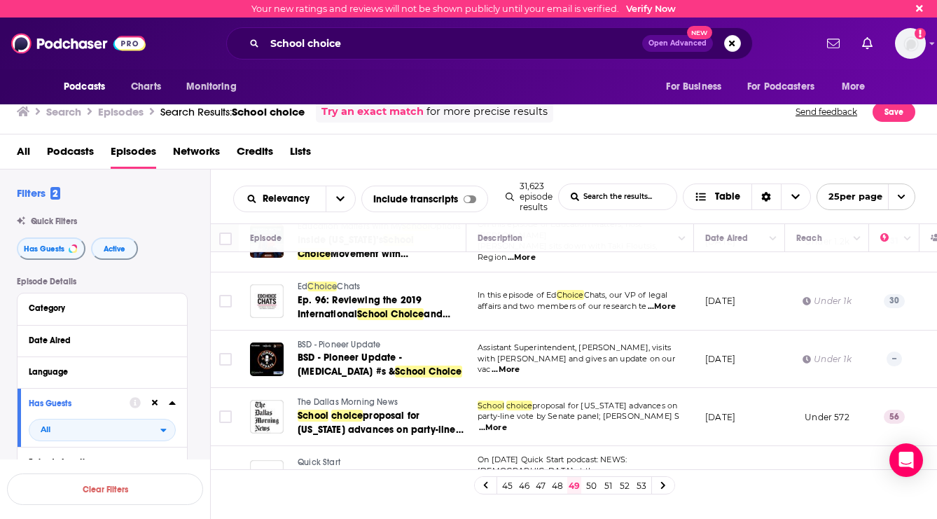
scroll to position [1245, 0]
click at [591, 489] on link "50" at bounding box center [591, 485] width 14 height 17
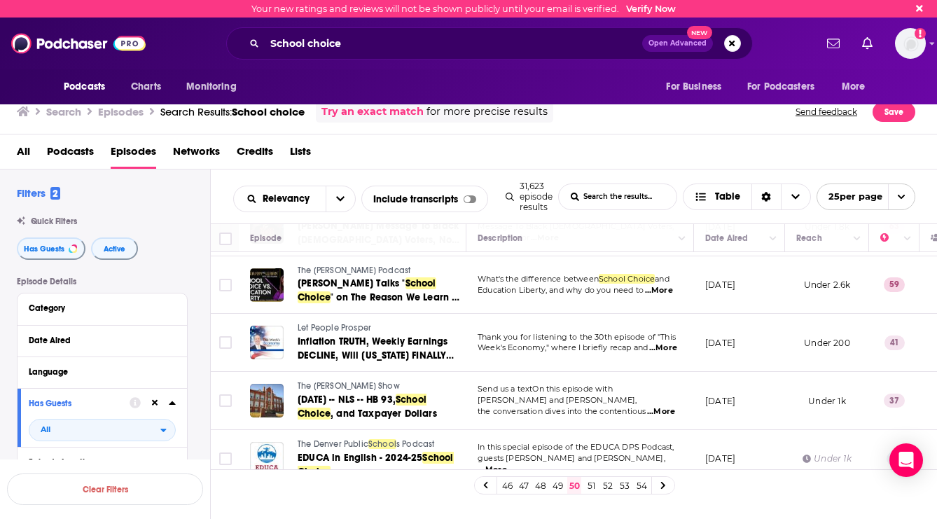
scroll to position [1204, 0]
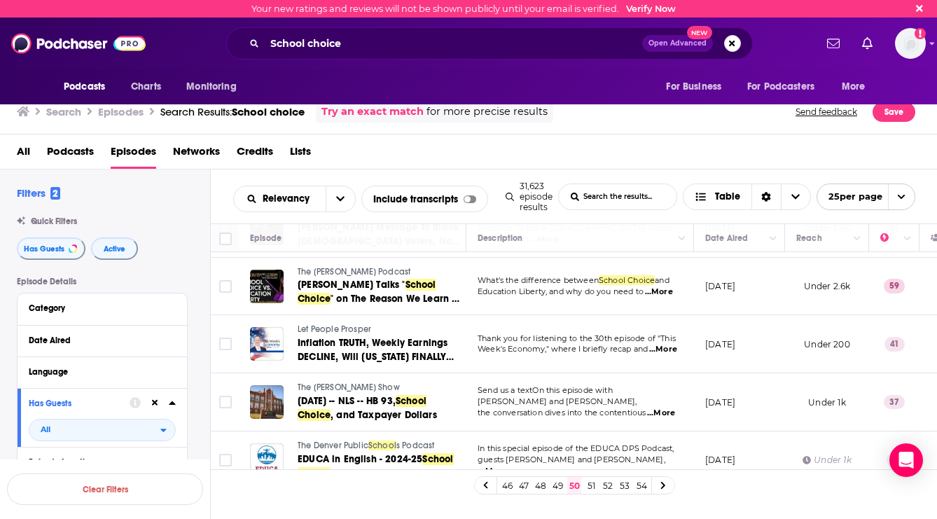
click at [587, 485] on link "51" at bounding box center [591, 485] width 14 height 17
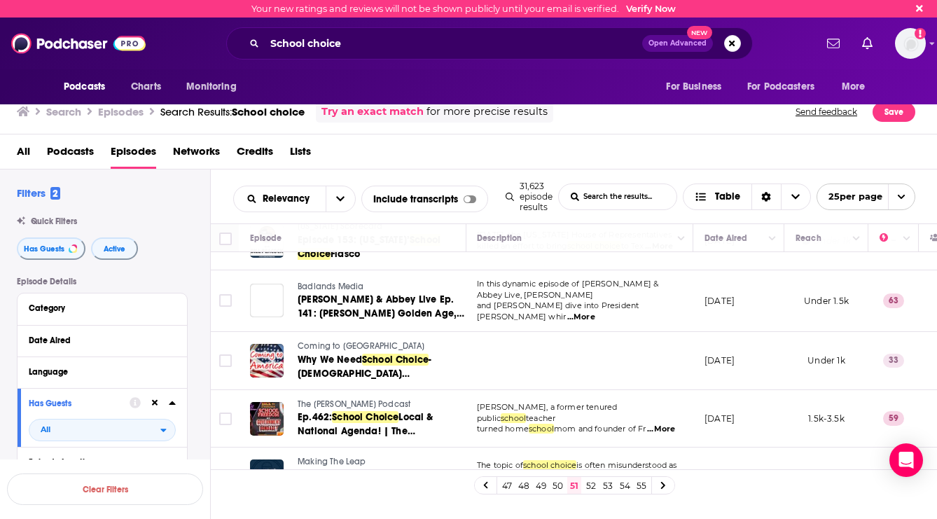
scroll to position [1238, 1]
click at [592, 487] on link "52" at bounding box center [591, 485] width 14 height 17
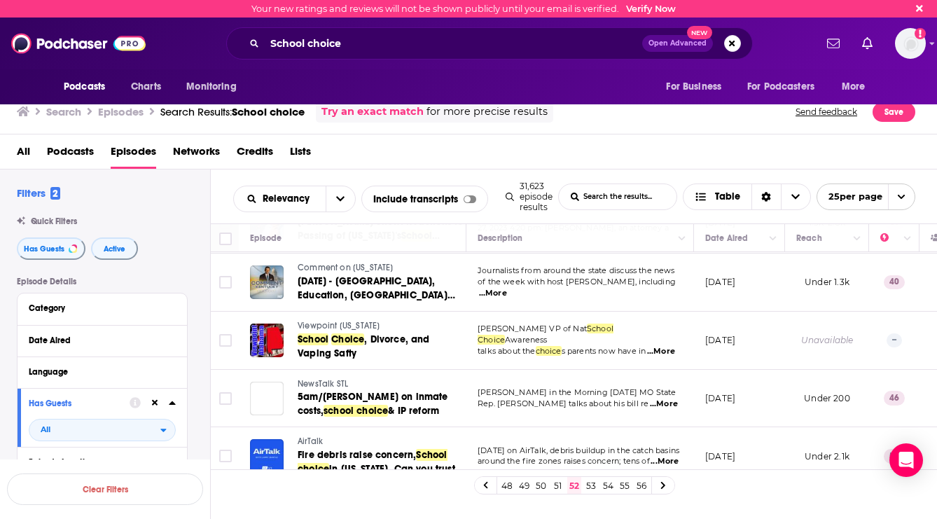
scroll to position [1202, 0]
click at [590, 491] on link "53" at bounding box center [591, 485] width 14 height 17
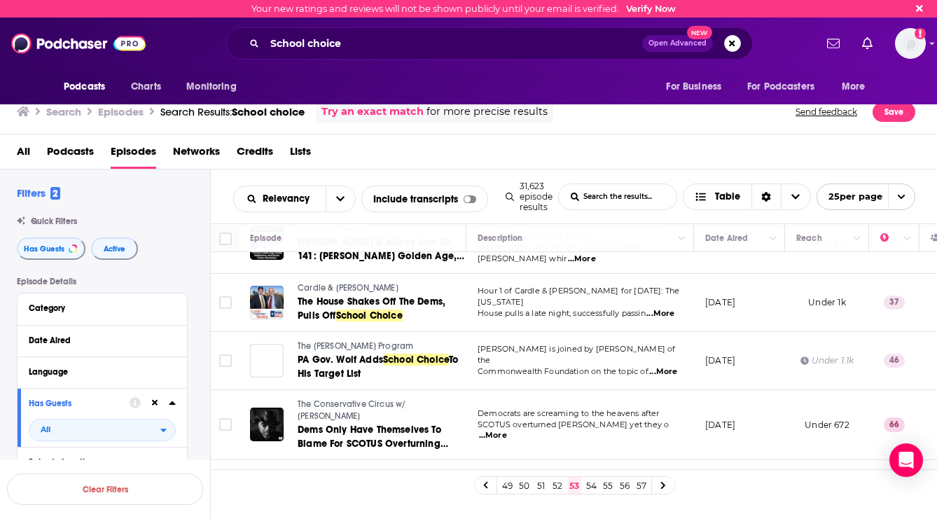
scroll to position [1220, 0]
click at [592, 485] on link "54" at bounding box center [591, 485] width 14 height 17
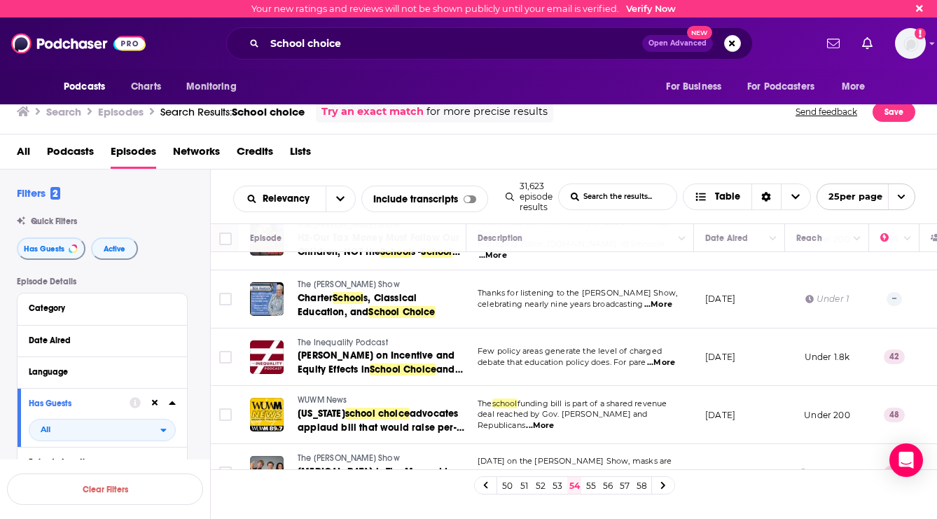
scroll to position [1238, 0]
click at [589, 488] on link "55" at bounding box center [591, 485] width 14 height 17
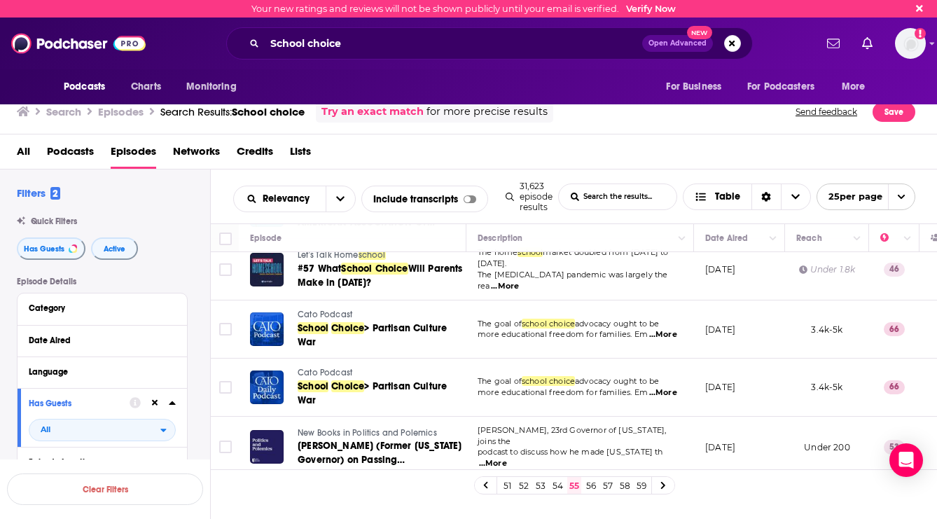
click at [594, 490] on link "56" at bounding box center [591, 485] width 14 height 17
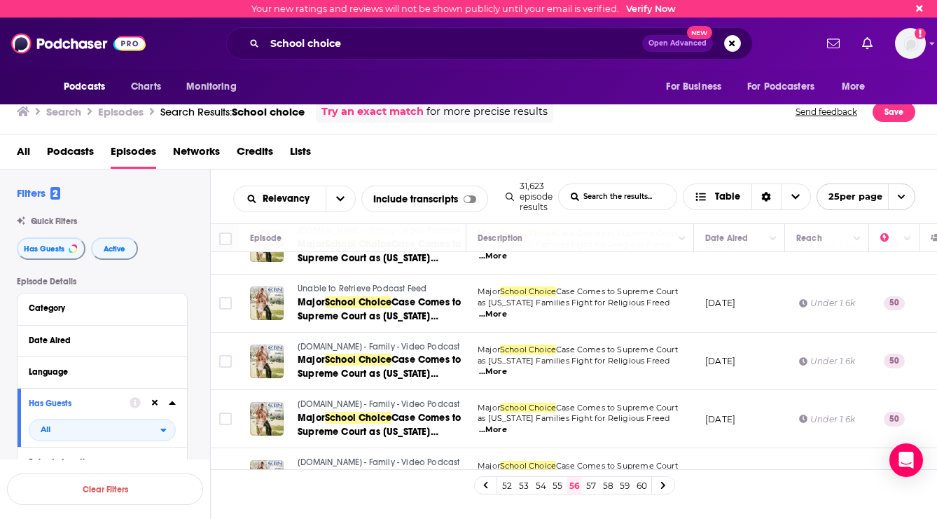
scroll to position [1218, 0]
click at [591, 486] on link "57" at bounding box center [591, 485] width 14 height 17
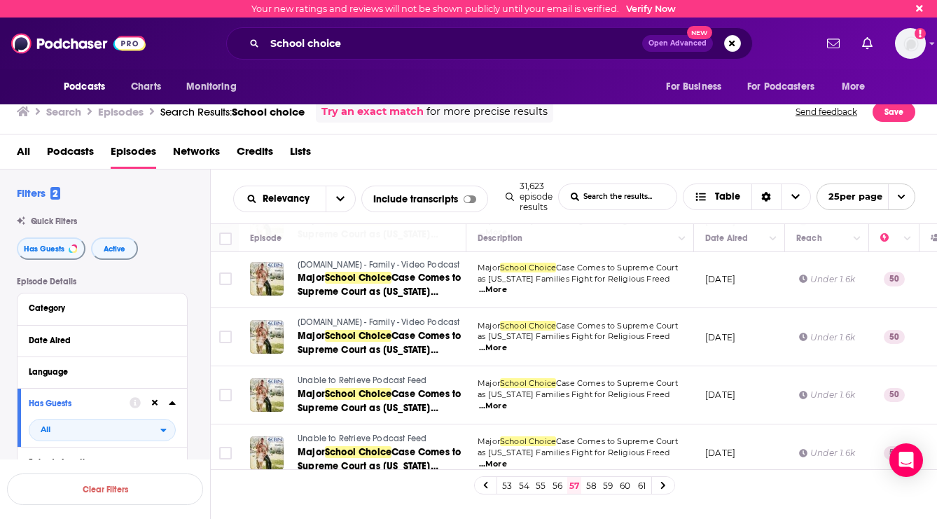
scroll to position [1218, 0]
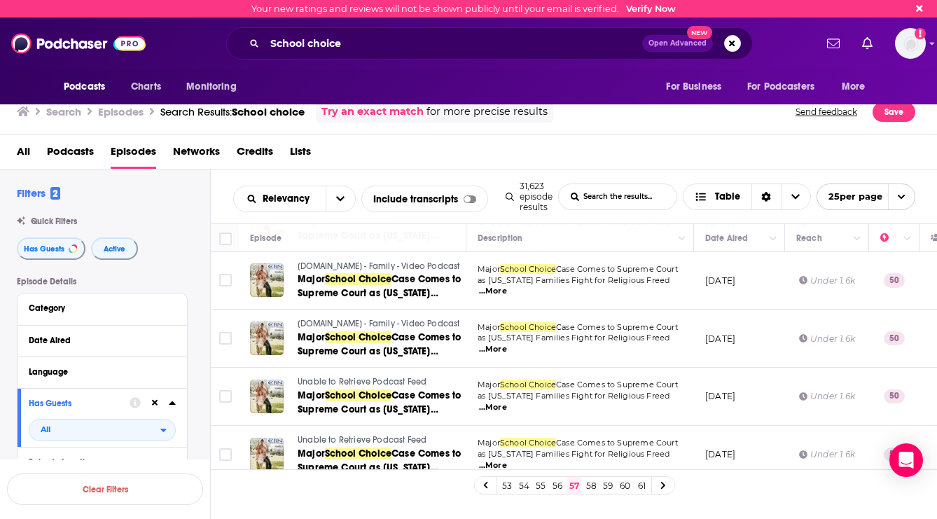
click at [594, 489] on link "58" at bounding box center [591, 485] width 14 height 17
click at [606, 486] on link "60" at bounding box center [608, 485] width 14 height 17
